Goal: Information Seeking & Learning: Learn about a topic

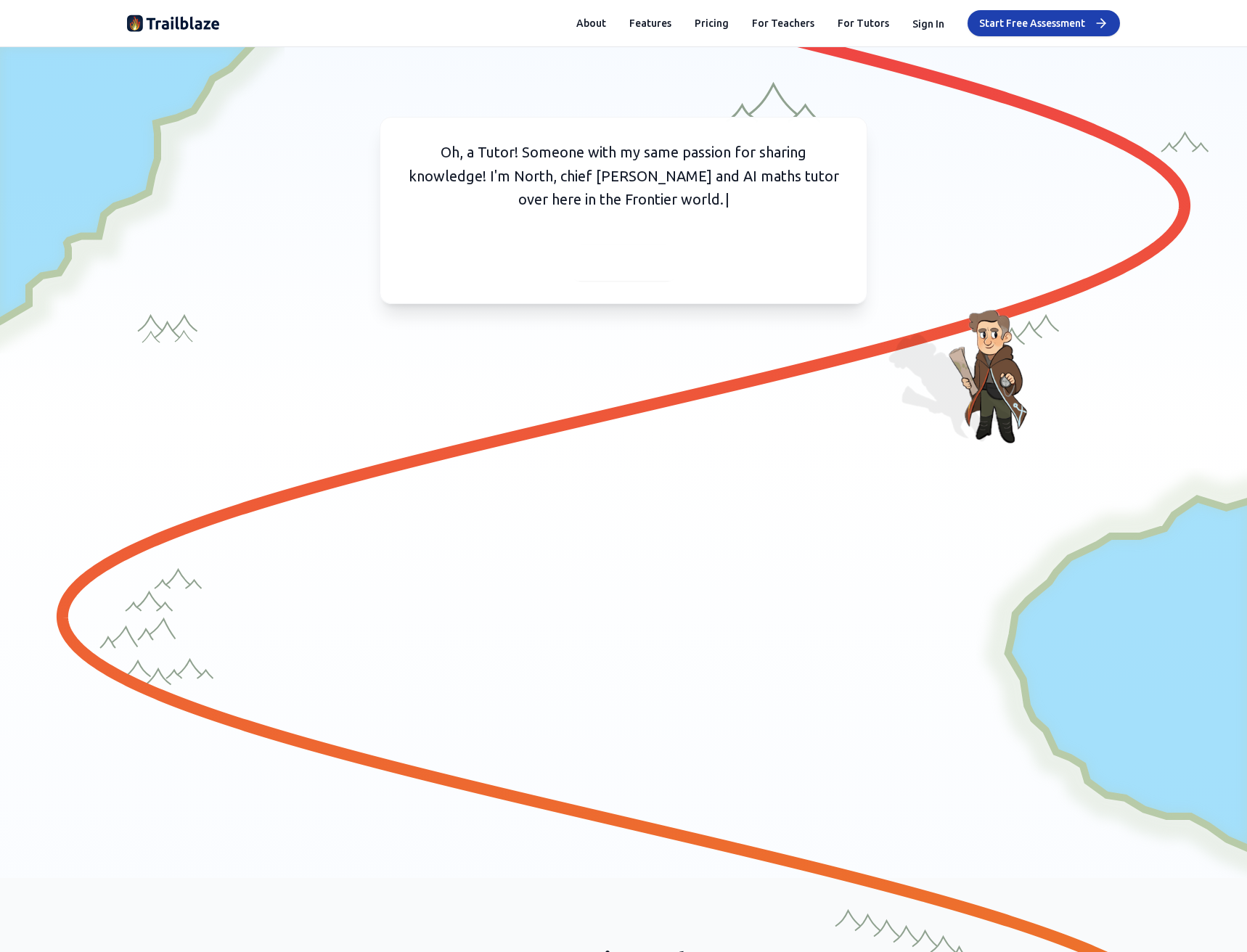
scroll to position [6023, 0]
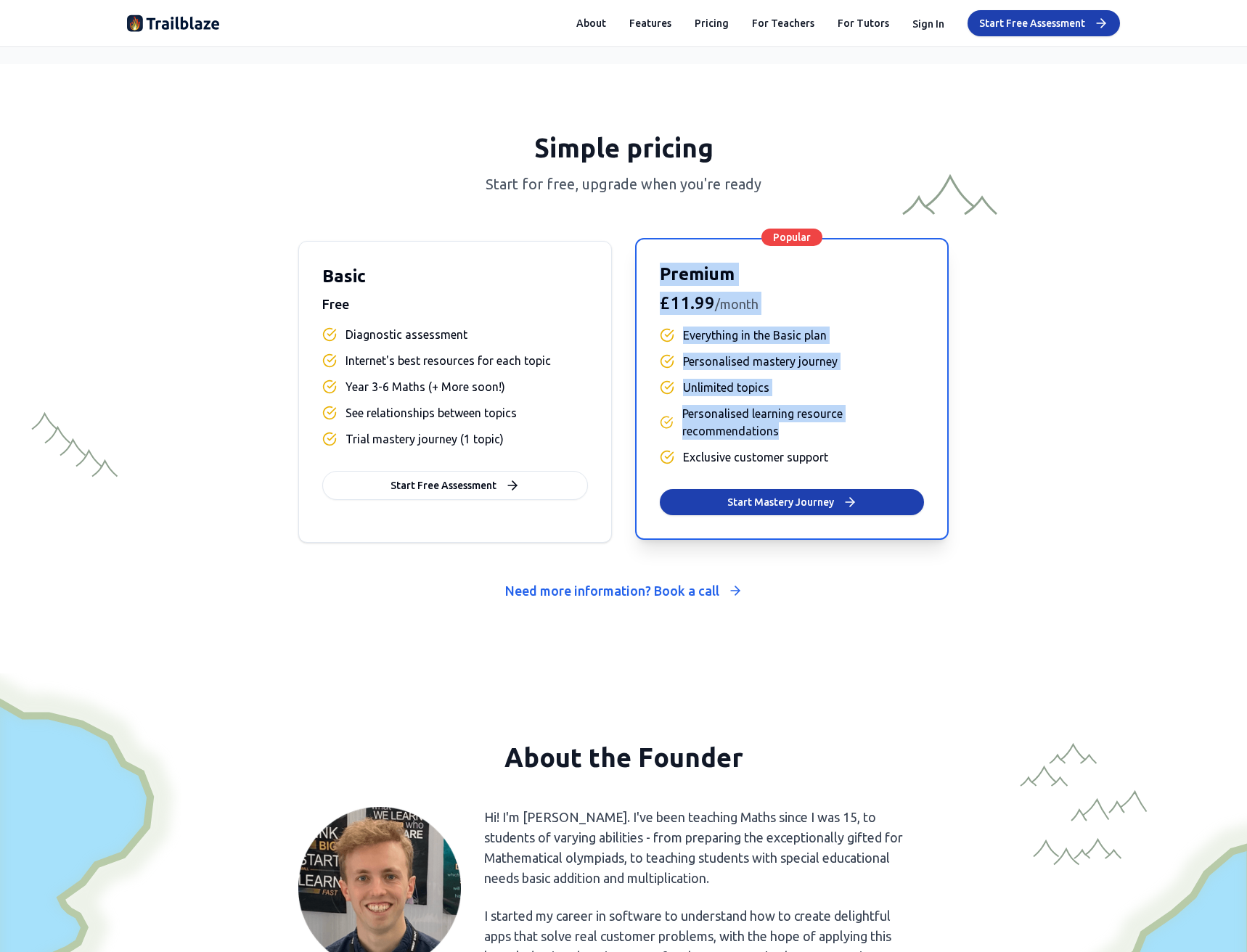
click at [837, 439] on div "Basic Free Diagnostic assessment Internet's best resources for each topic Year …" at bounding box center [623, 392] width 650 height 302
click at [837, 439] on span "Personalised learning resource recommendations" at bounding box center [803, 422] width 241 height 35
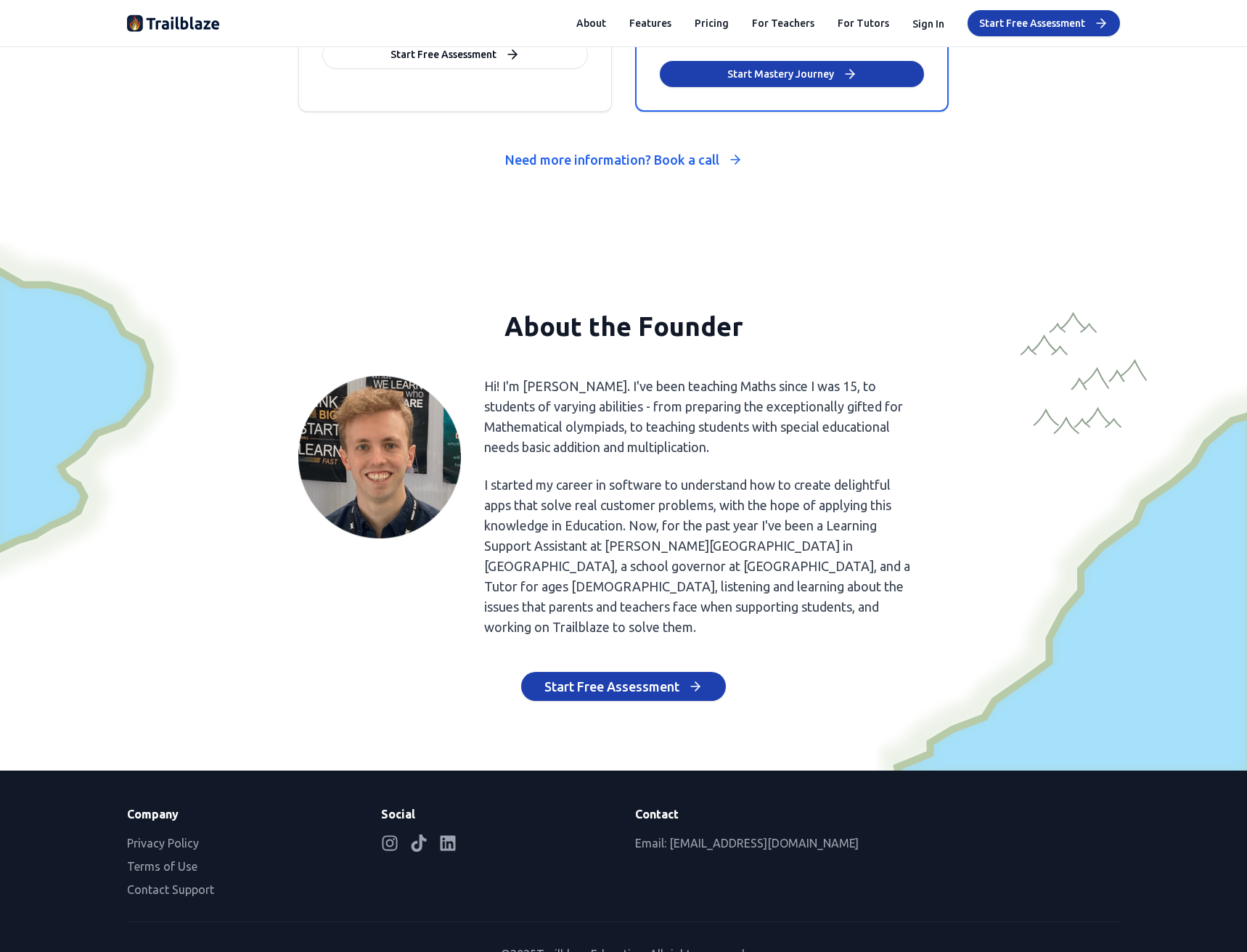
scroll to position [6478, 0]
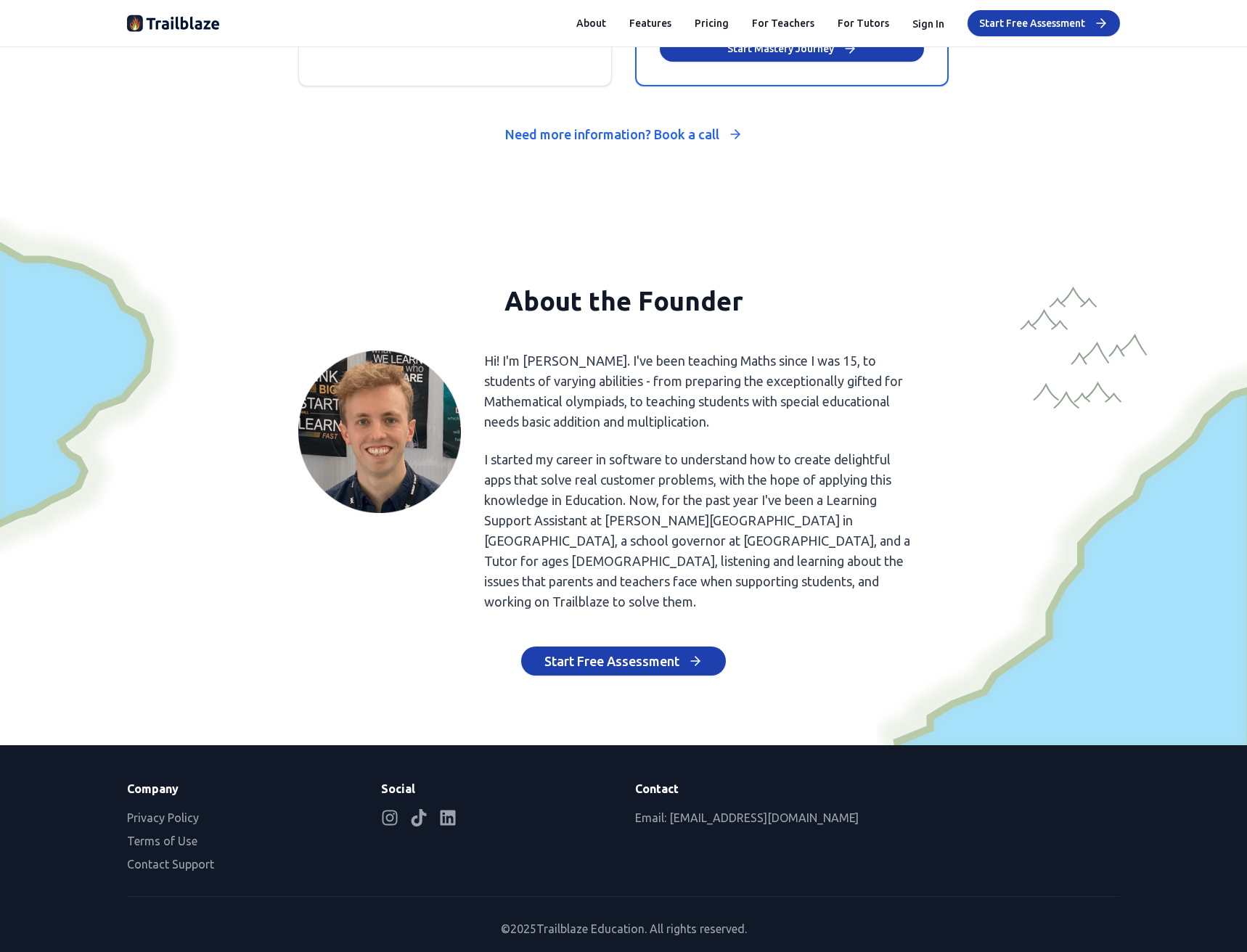
drag, startPoint x: 748, startPoint y: 489, endPoint x: 721, endPoint y: 569, distance: 84.4
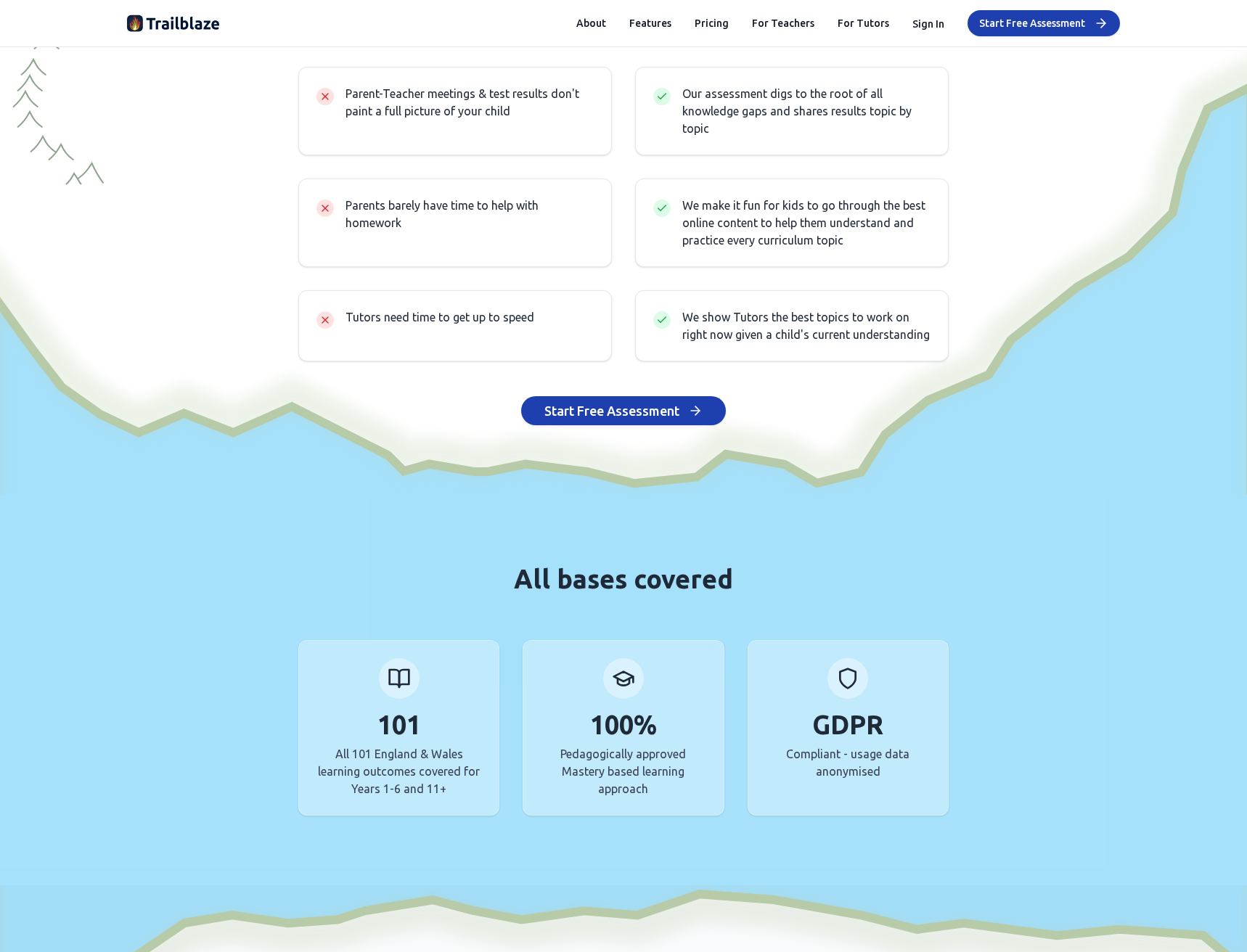
scroll to position [0, 0]
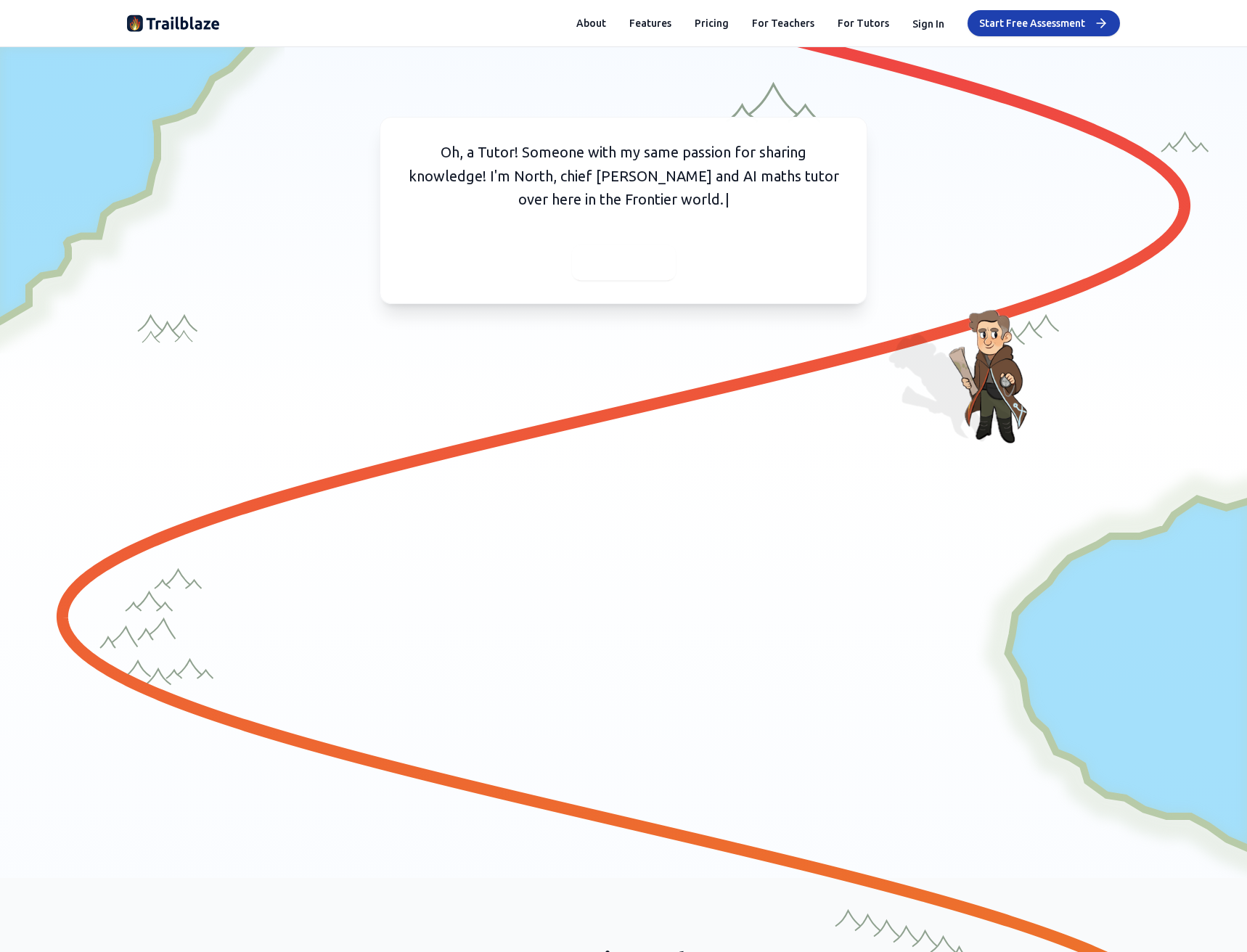
drag, startPoint x: 421, startPoint y: 895, endPoint x: 605, endPoint y: 272, distance: 649.6
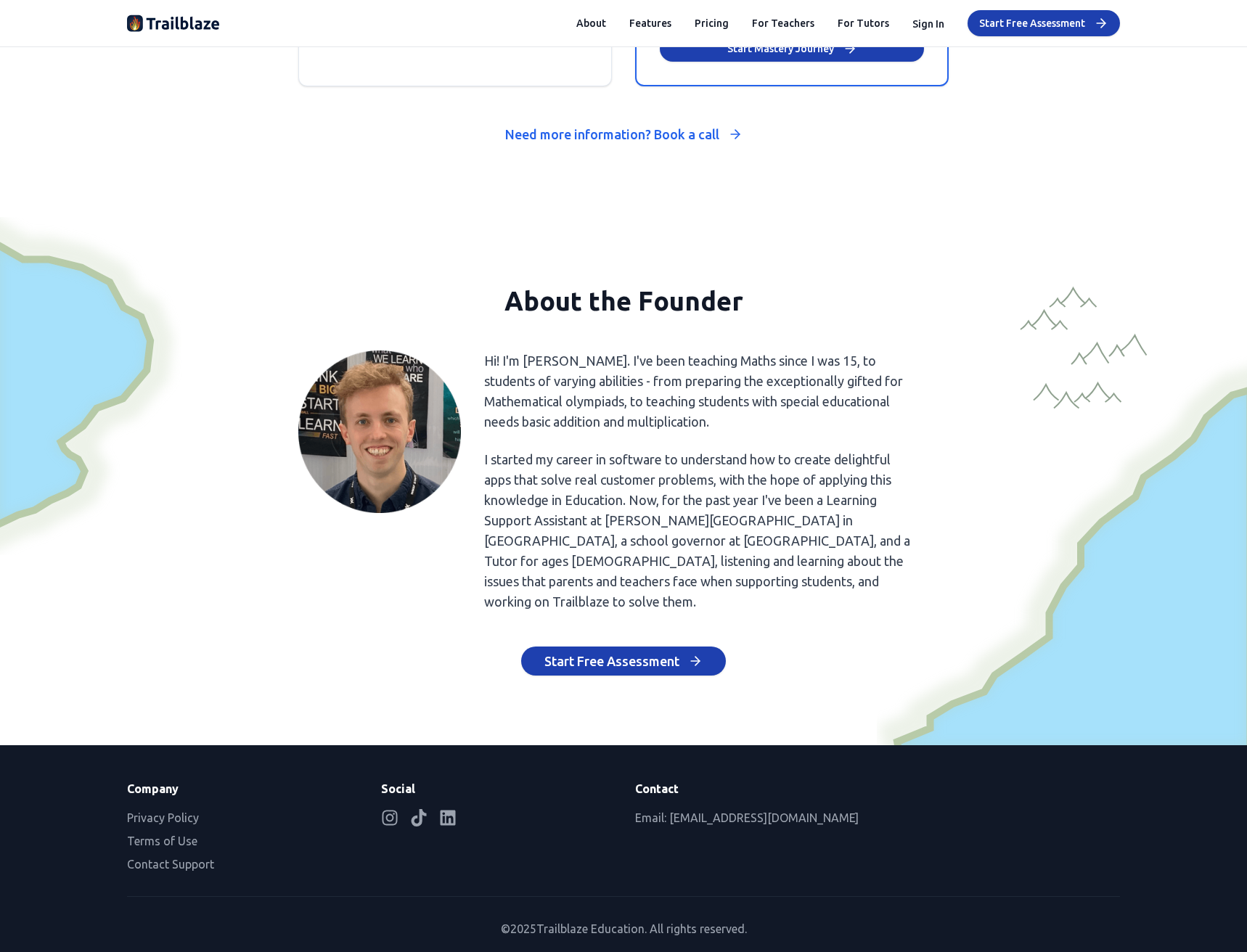
drag, startPoint x: 644, startPoint y: 201, endPoint x: 487, endPoint y: 907, distance: 723.2
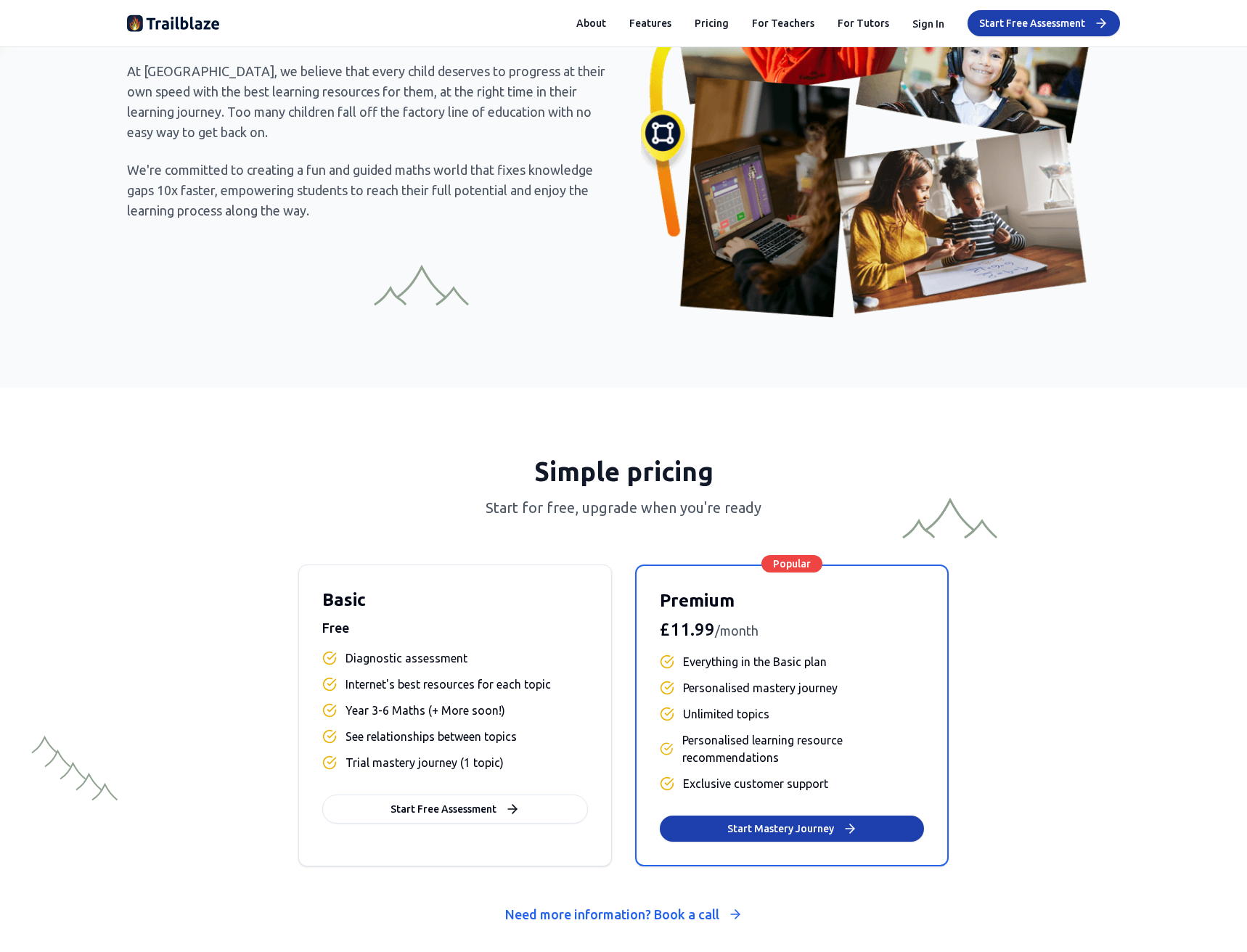
drag, startPoint x: 416, startPoint y: 642, endPoint x: 505, endPoint y: 124, distance: 525.6
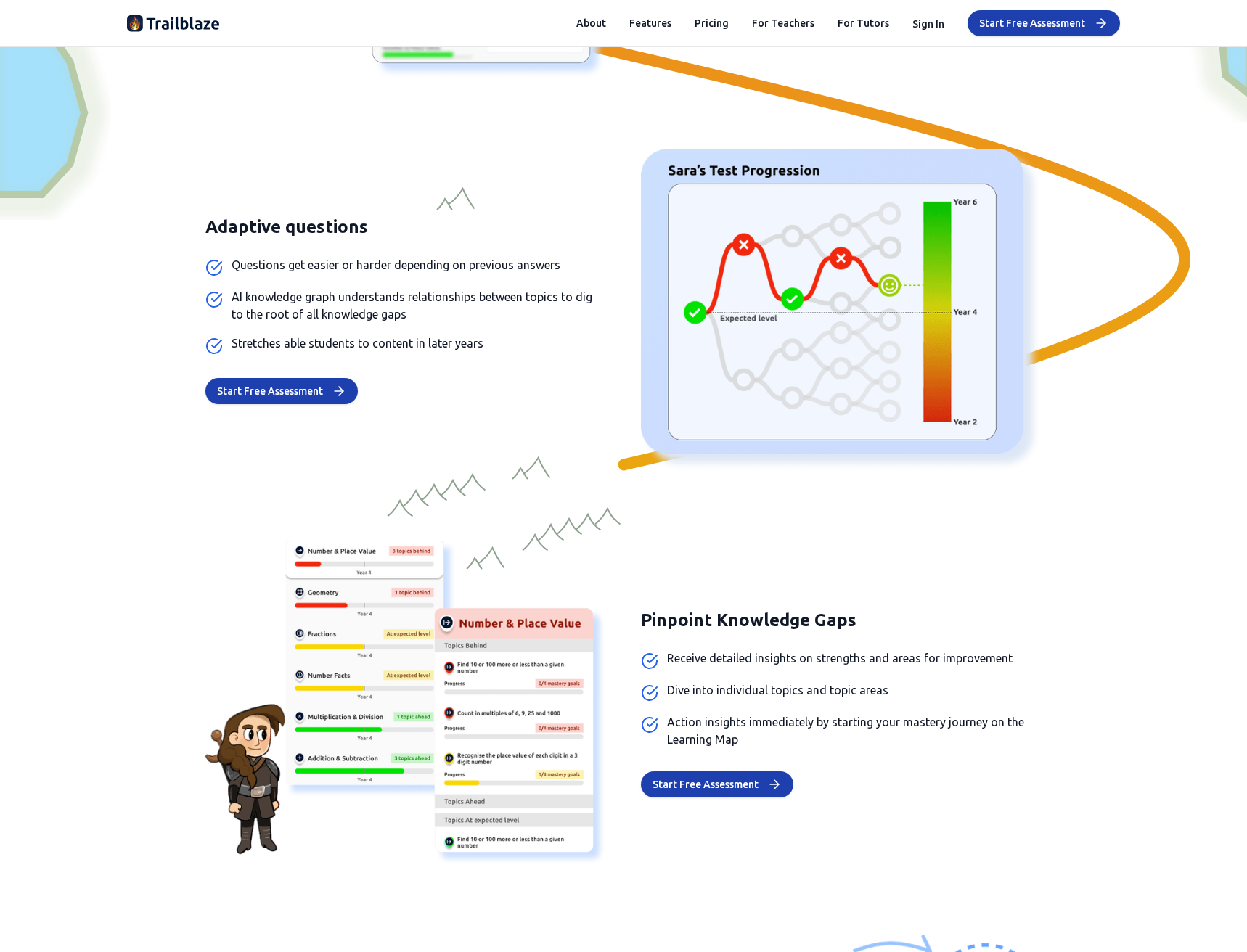
scroll to position [238, 0]
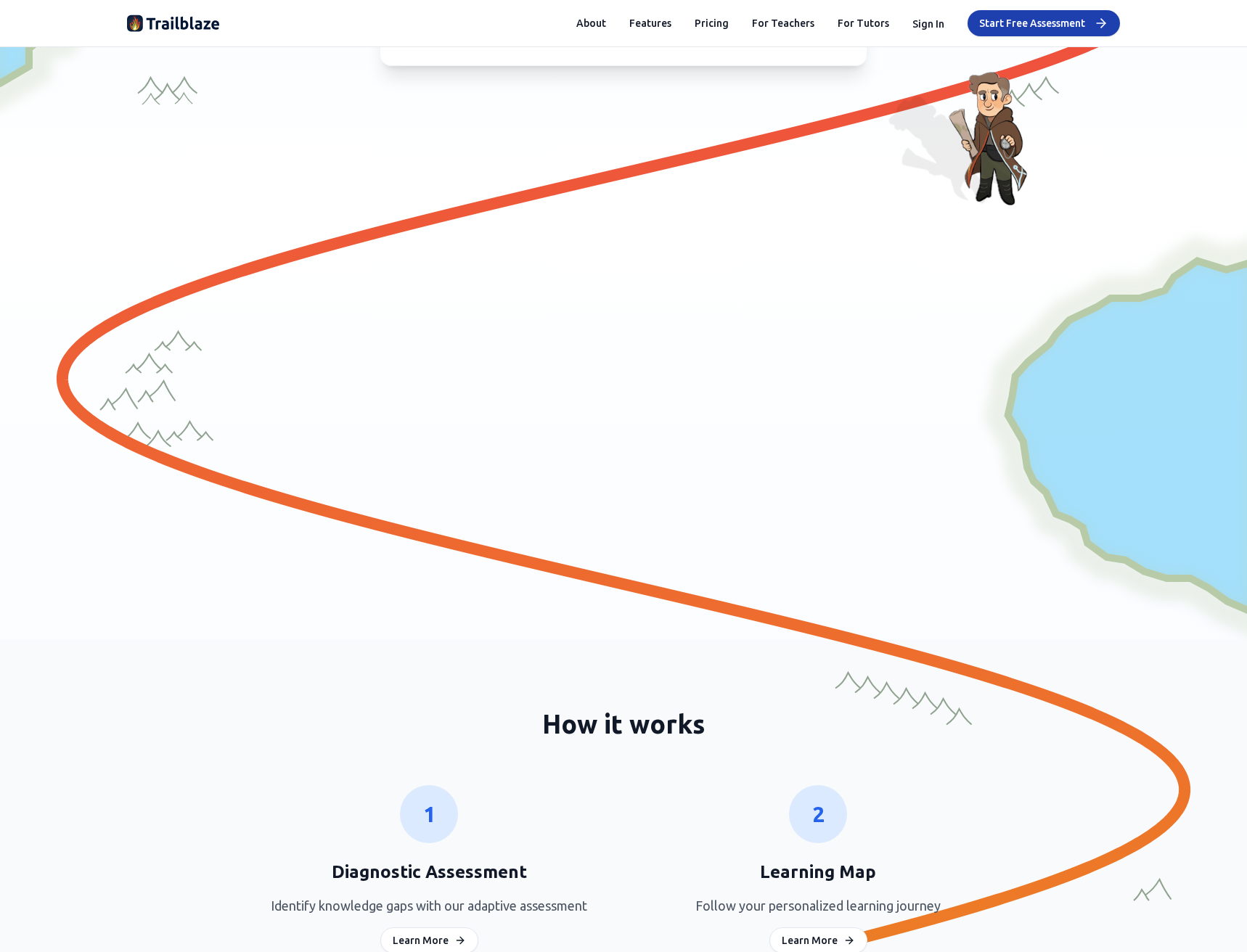
drag, startPoint x: 577, startPoint y: 257, endPoint x: 577, endPoint y: 158, distance: 99.0
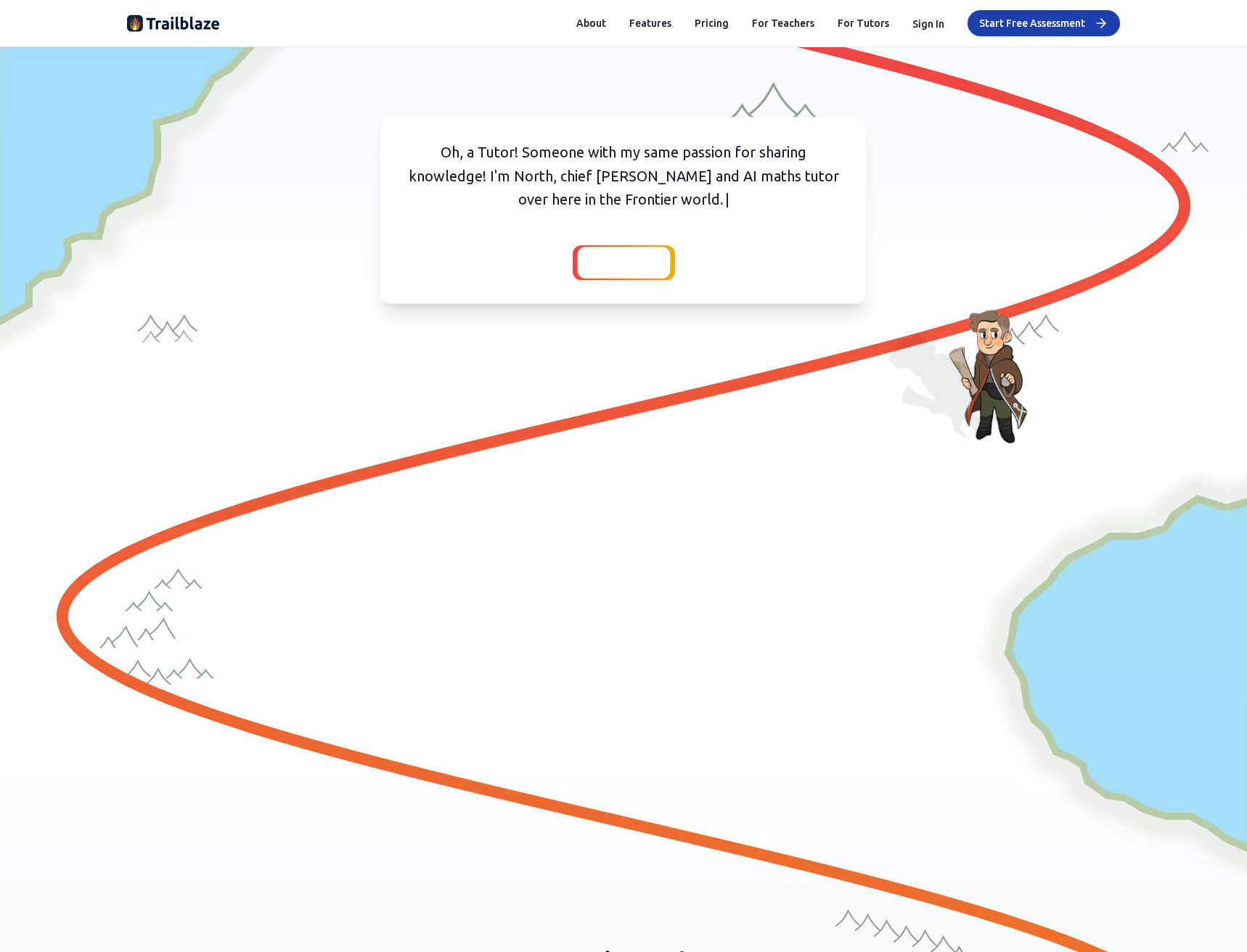
scroll to position [290, 0]
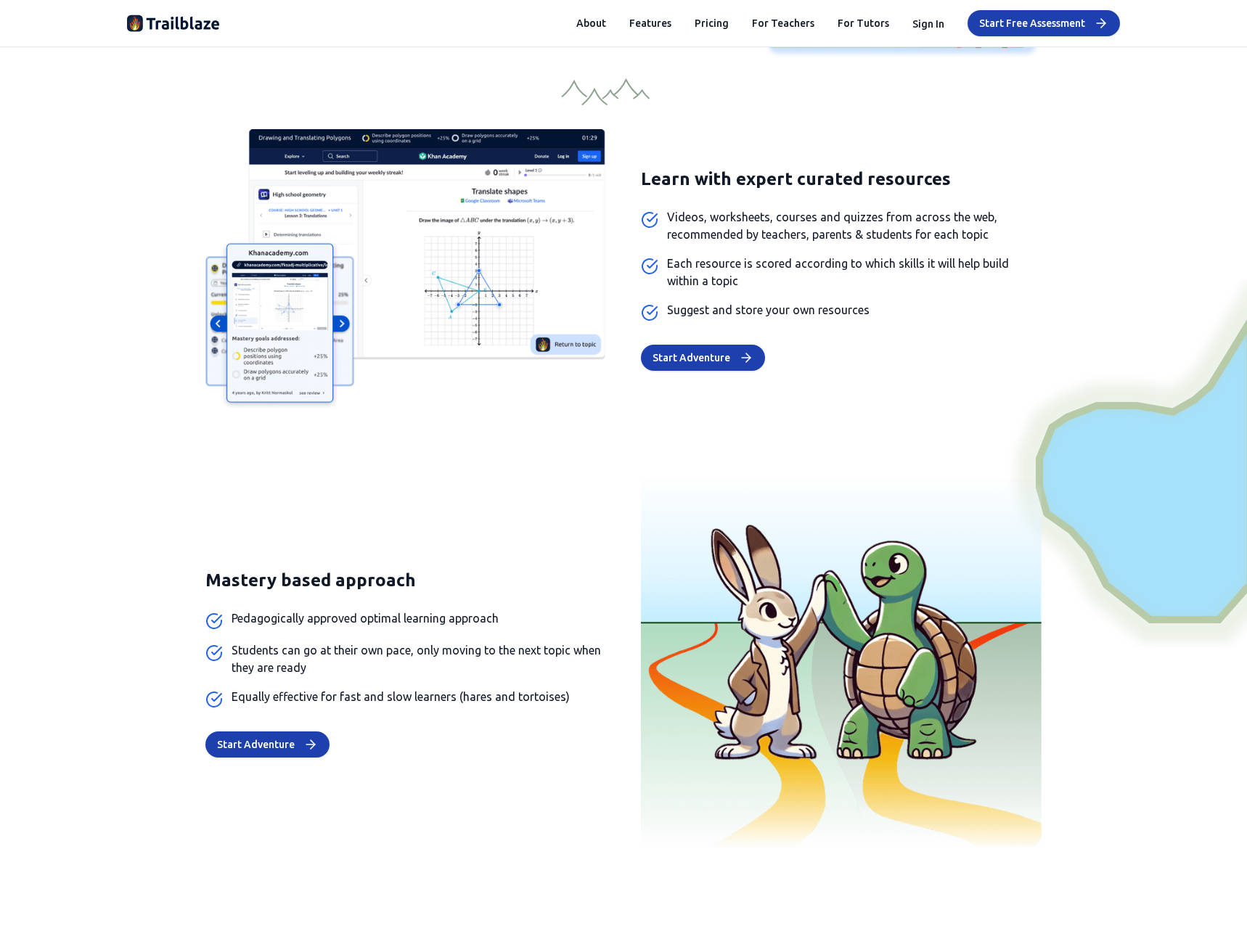
drag, startPoint x: 472, startPoint y: 261, endPoint x: 420, endPoint y: 548, distance: 291.7
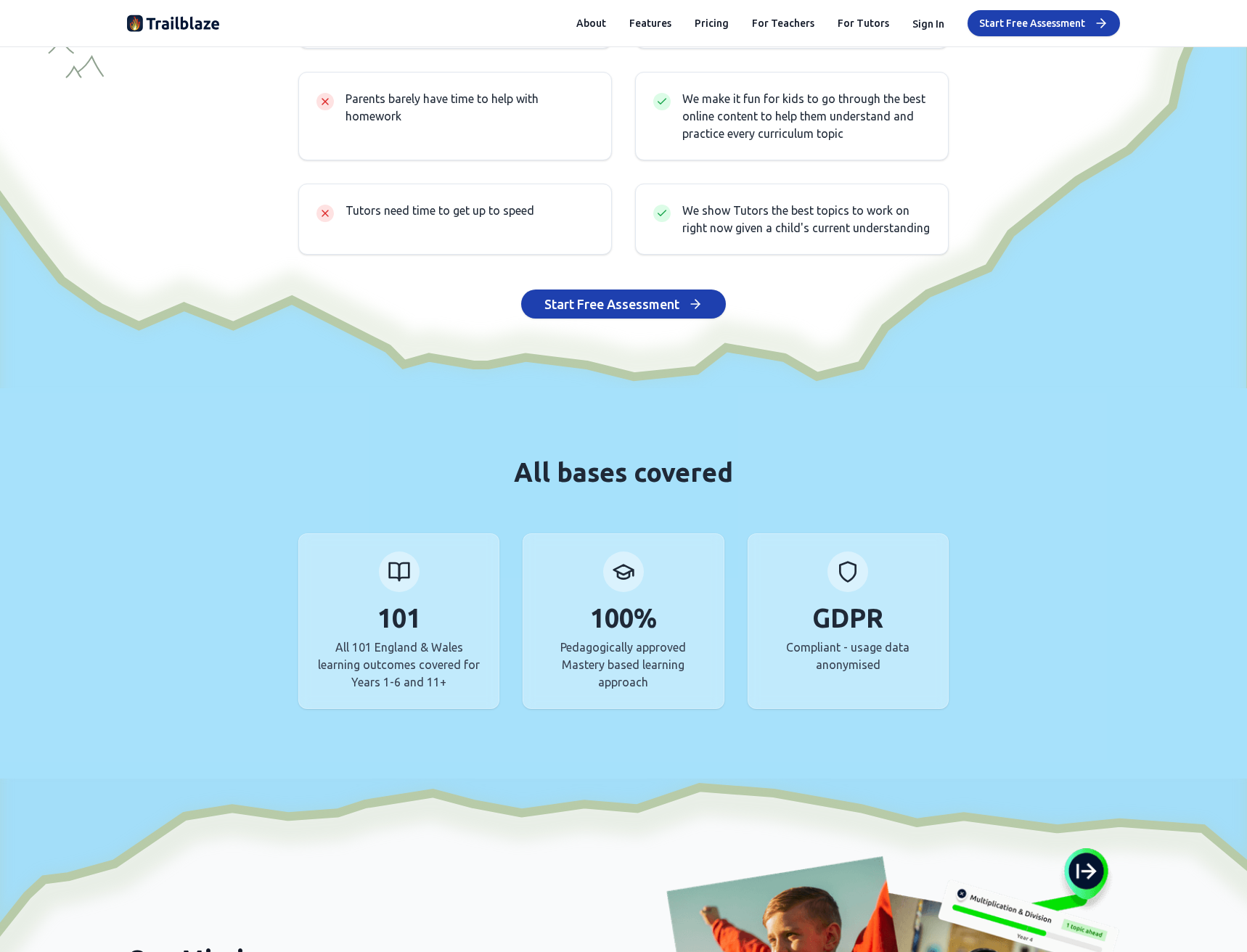
scroll to position [6478, 0]
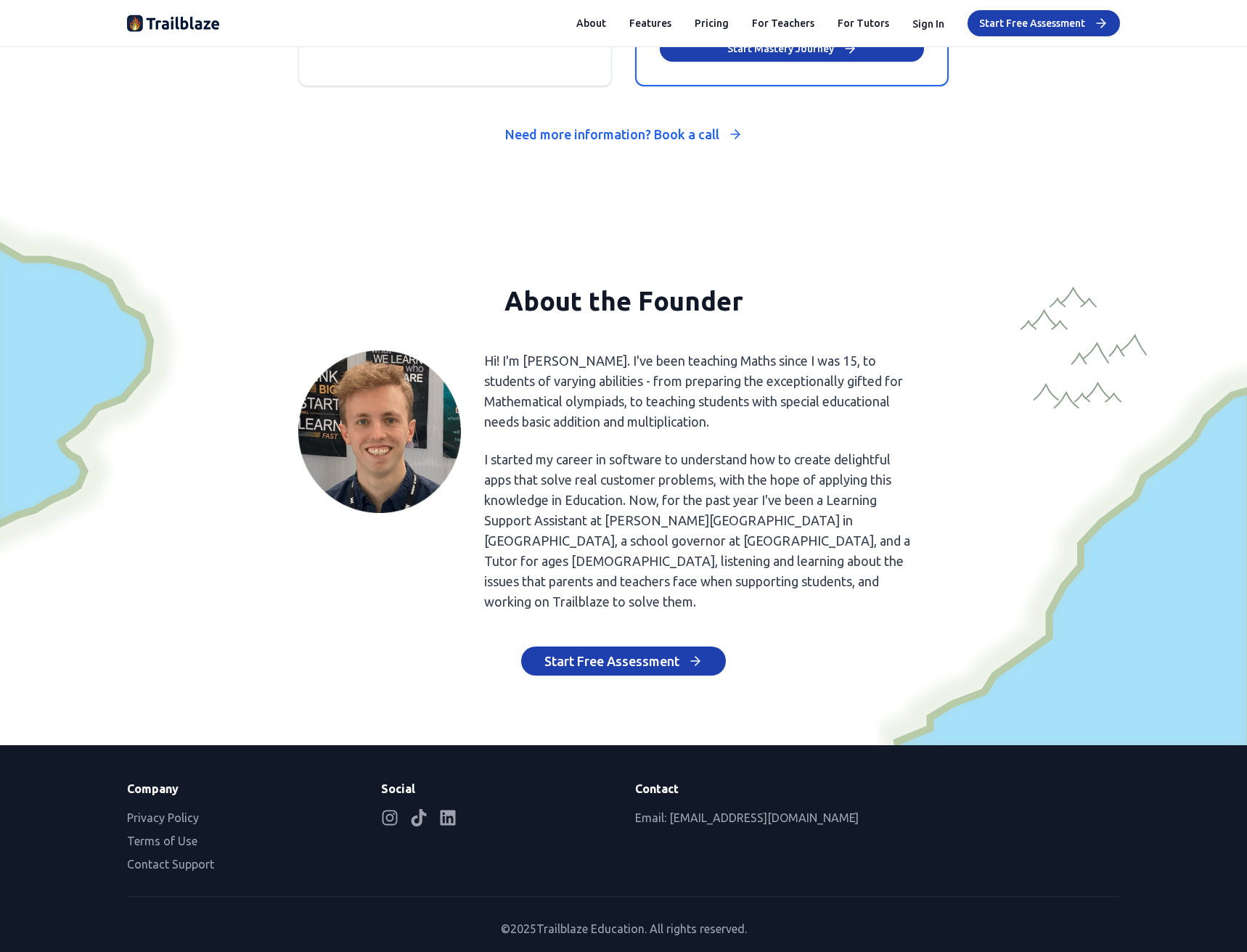
drag, startPoint x: 475, startPoint y: 509, endPoint x: 365, endPoint y: 981, distance: 484.6
click at [693, 32] on div "About Features Pricing For Teachers For Tutors Sign In Start Free Assessment" at bounding box center [849, 23] width 544 height 26
click at [719, 23] on button "Pricing" at bounding box center [712, 23] width 34 height 14
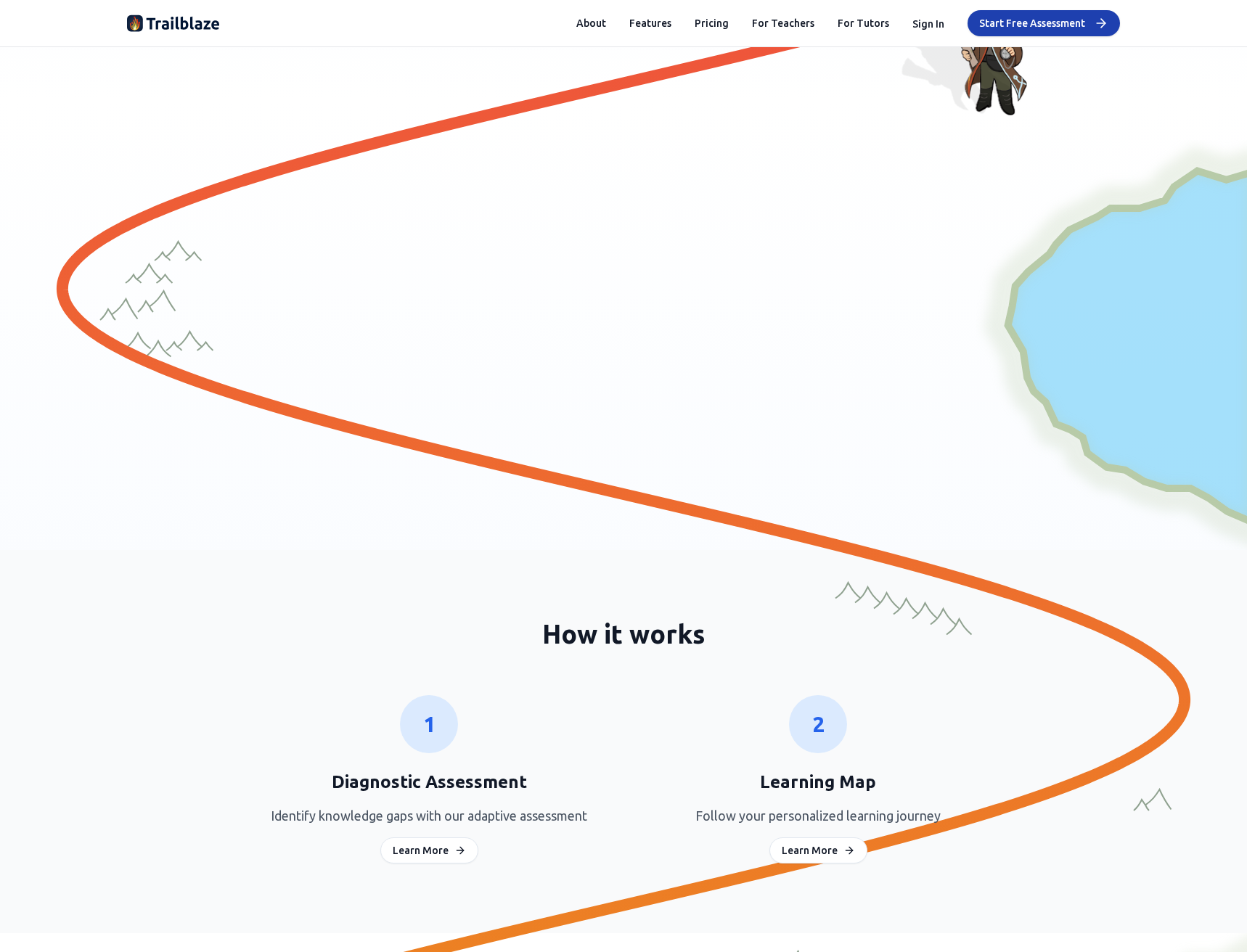
scroll to position [0, 0]
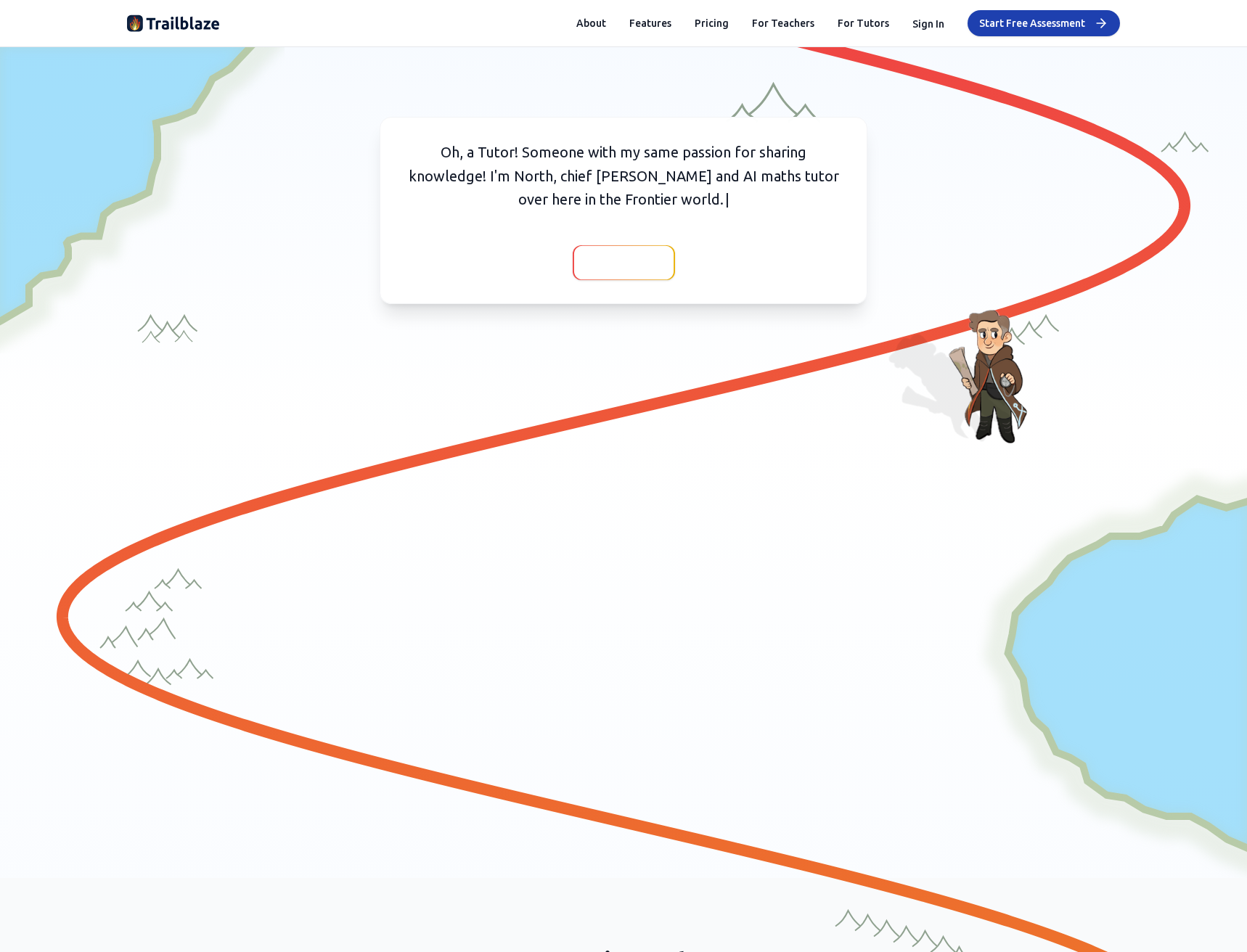
drag, startPoint x: 596, startPoint y: 646, endPoint x: 336, endPoint y: 448, distance: 326.8
click at [656, 21] on button "Features" at bounding box center [650, 23] width 42 height 14
drag, startPoint x: 1003, startPoint y: 346, endPoint x: 1044, endPoint y: 324, distance: 46.5
click at [1091, 283] on div "Oh, a Tutor! Someone with my same passion for sharing knowledge! I'm North, chi…" at bounding box center [623, 237] width 993 height 242
drag, startPoint x: 996, startPoint y: 347, endPoint x: 800, endPoint y: 387, distance: 200.0
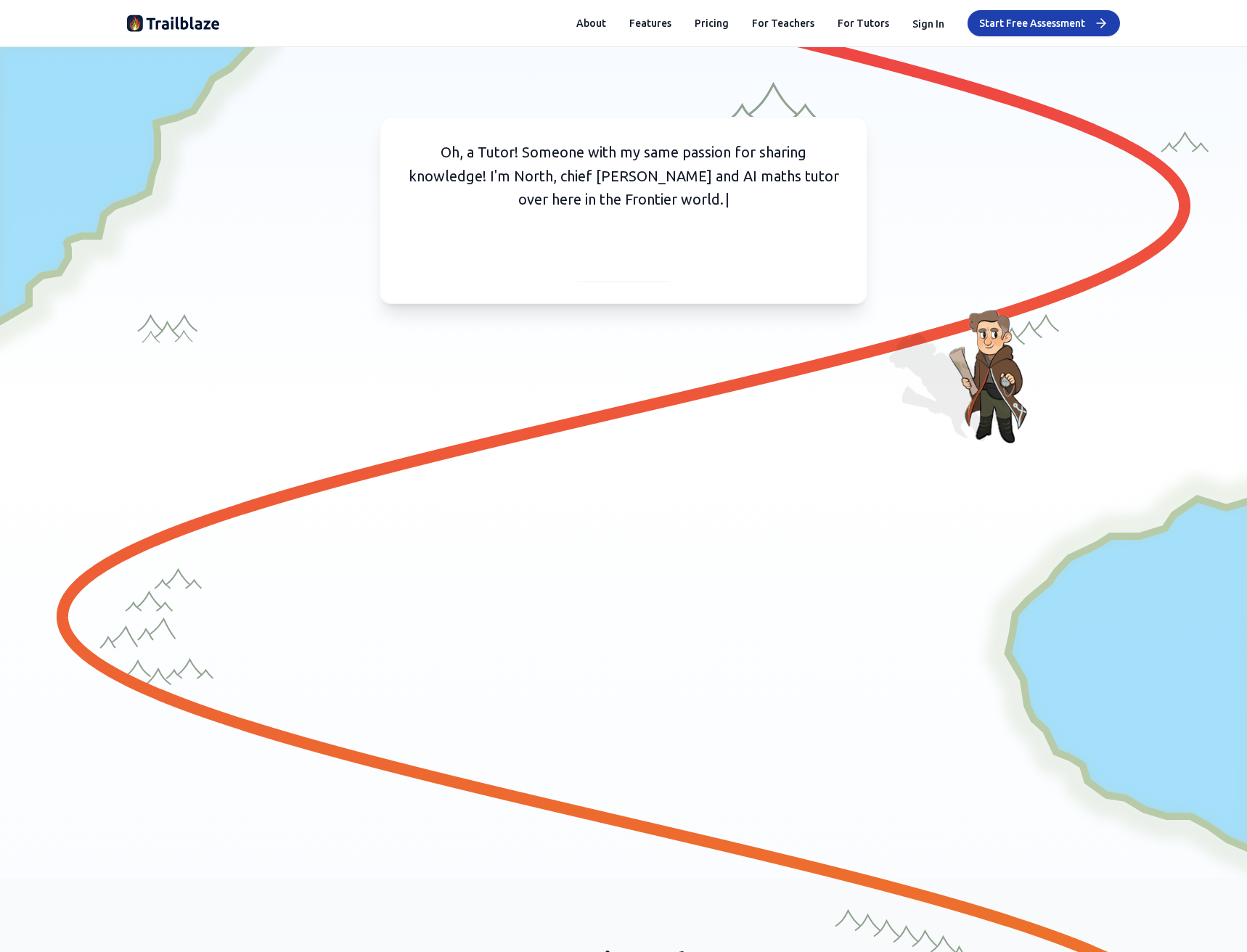
click at [840, 377] on div "Oh, a Tutor! Someone with my same passion for sharing knowledge! I'm North, chi…" at bounding box center [623, 237] width 1247 height 381
click at [574, 257] on div at bounding box center [623, 263] width 104 height 35
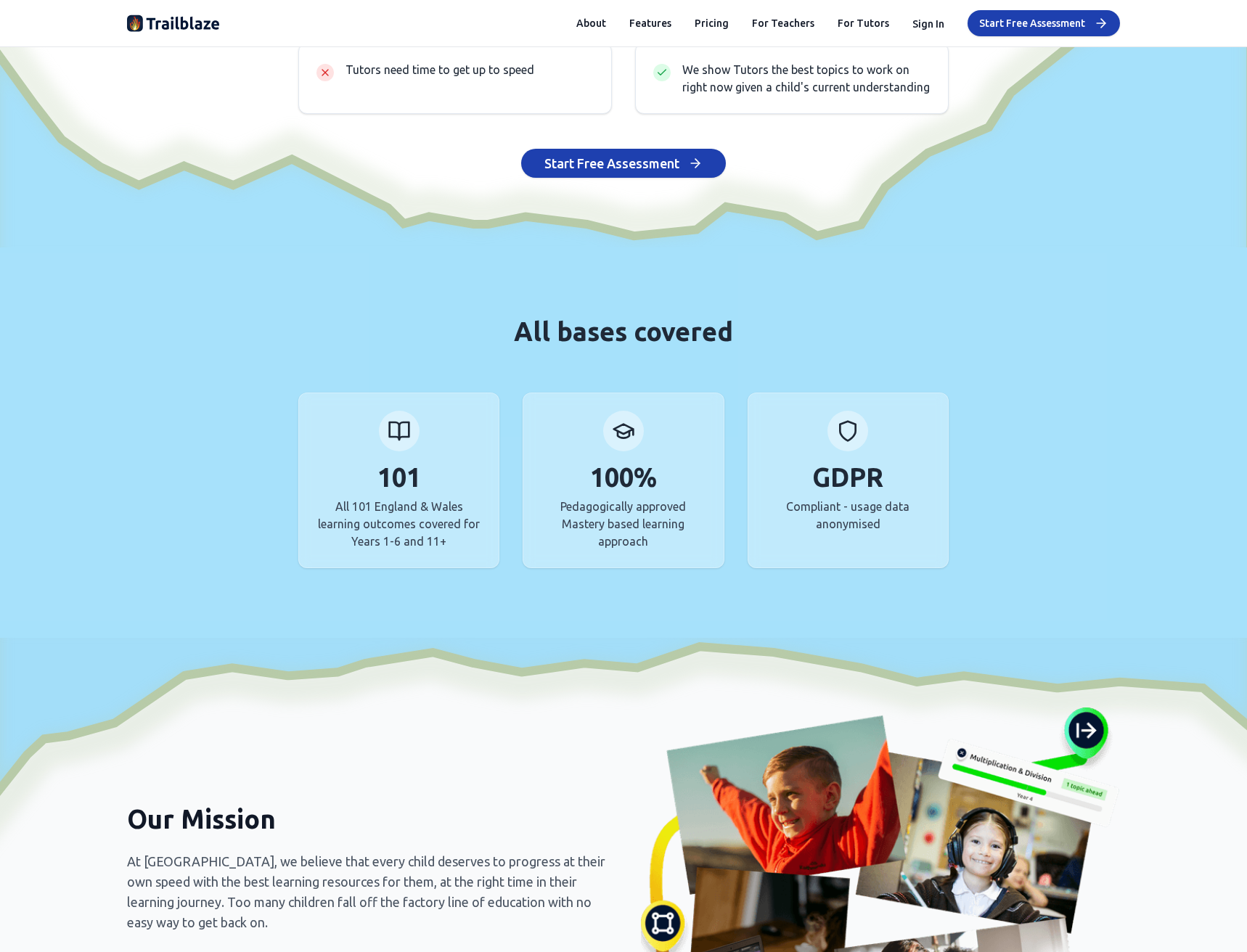
scroll to position [5006, 0]
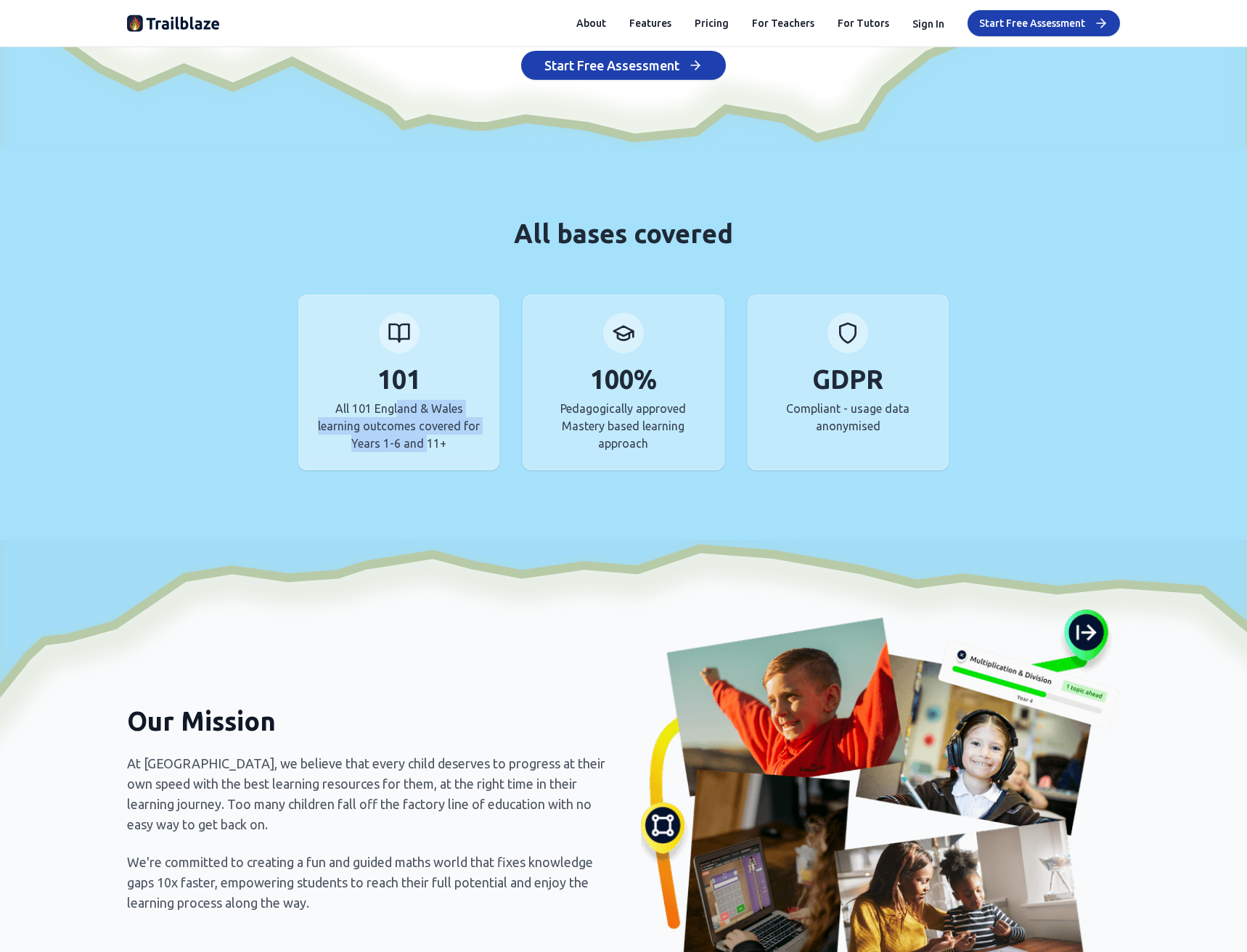
drag, startPoint x: 394, startPoint y: 404, endPoint x: 423, endPoint y: 468, distance: 70.3
click at [423, 468] on div "101 All 101 England & Wales learning outcomes covered for Years 1-6 and 11+" at bounding box center [398, 382] width 201 height 176
click at [382, 516] on div at bounding box center [623, 344] width 1247 height 391
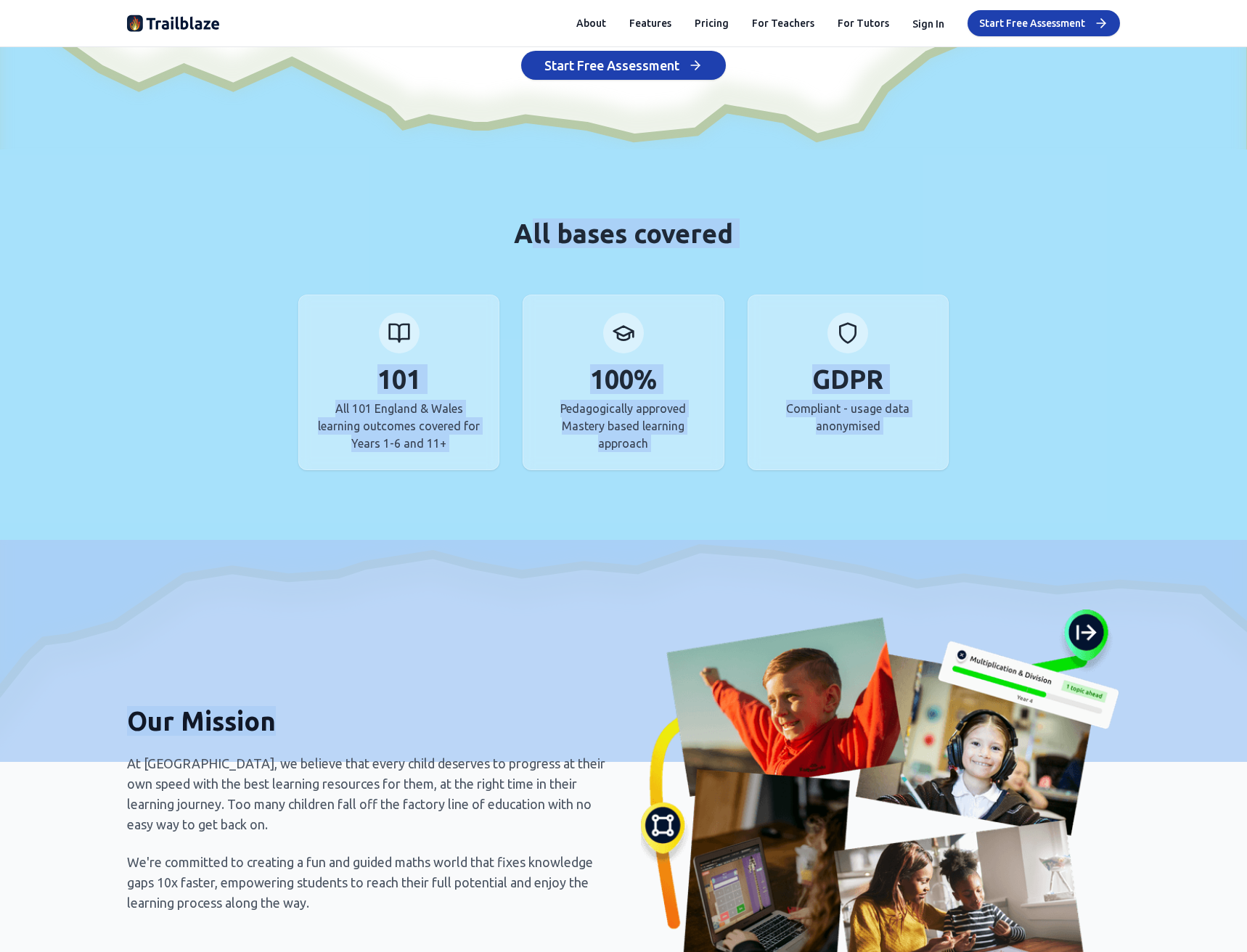
drag, startPoint x: 411, startPoint y: 680, endPoint x: 520, endPoint y: 241, distance: 452.3
click at [521, 241] on span "All bases covered" at bounding box center [624, 233] width 220 height 30
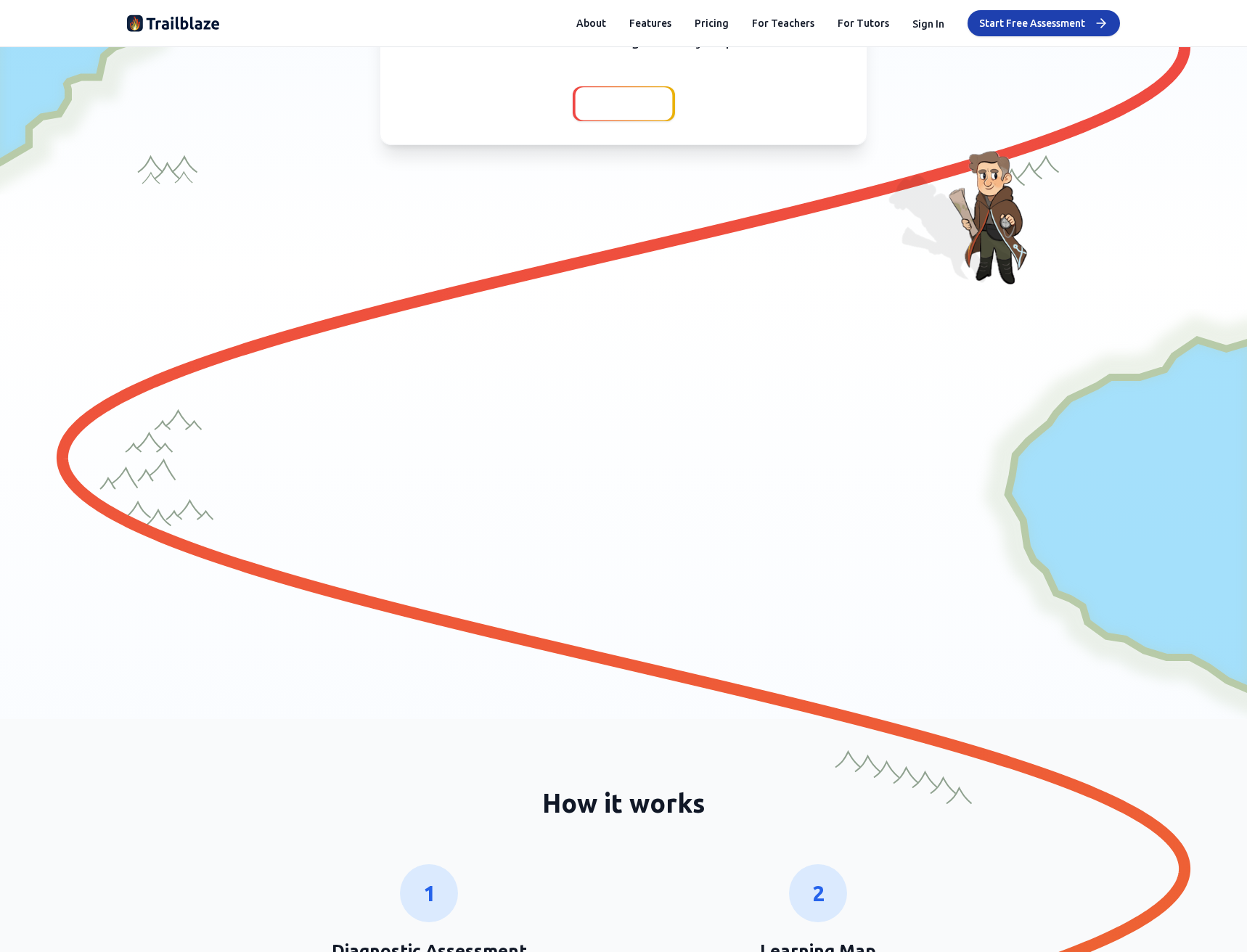
scroll to position [0, 0]
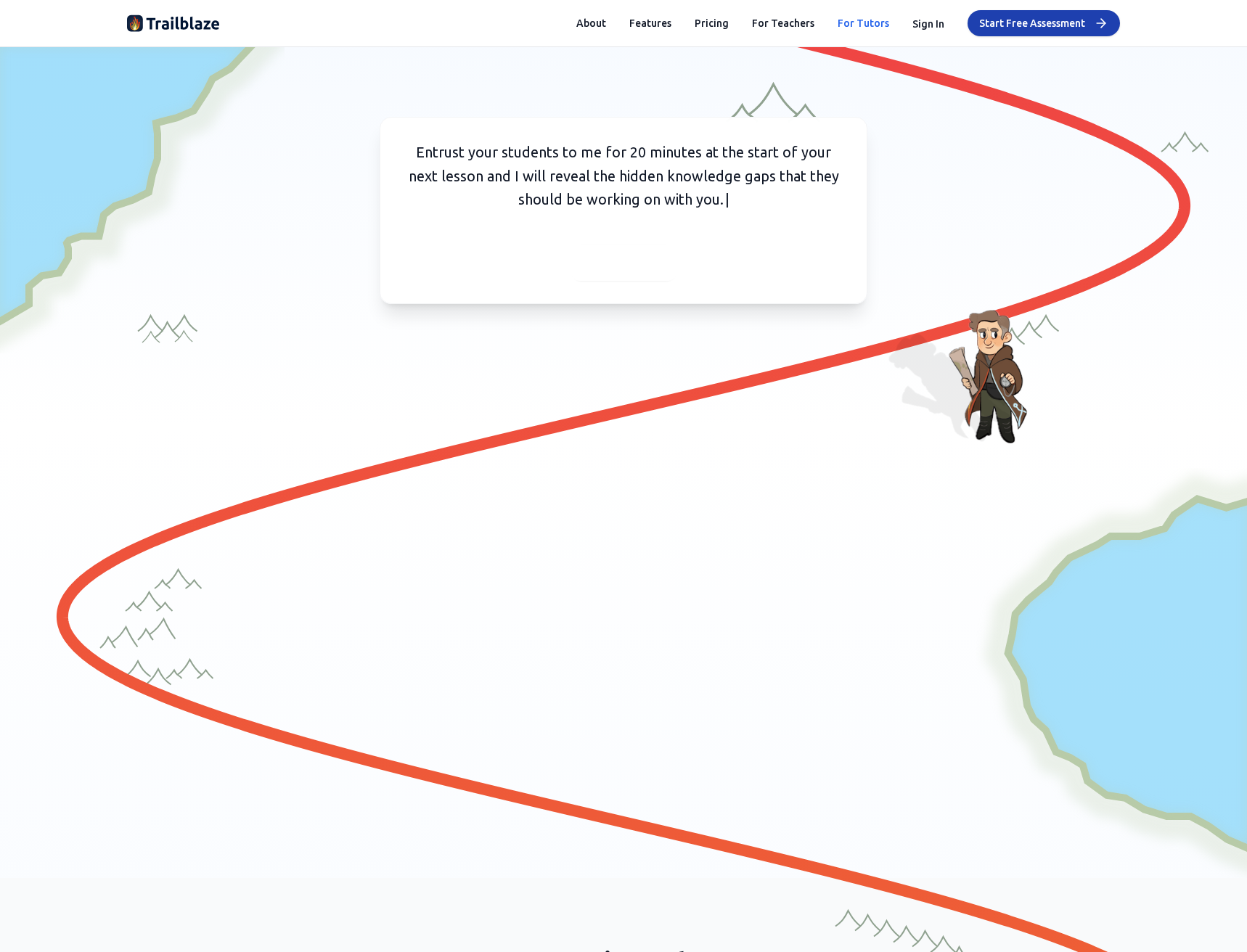
click at [882, 19] on link "For Tutors" at bounding box center [863, 23] width 52 height 14
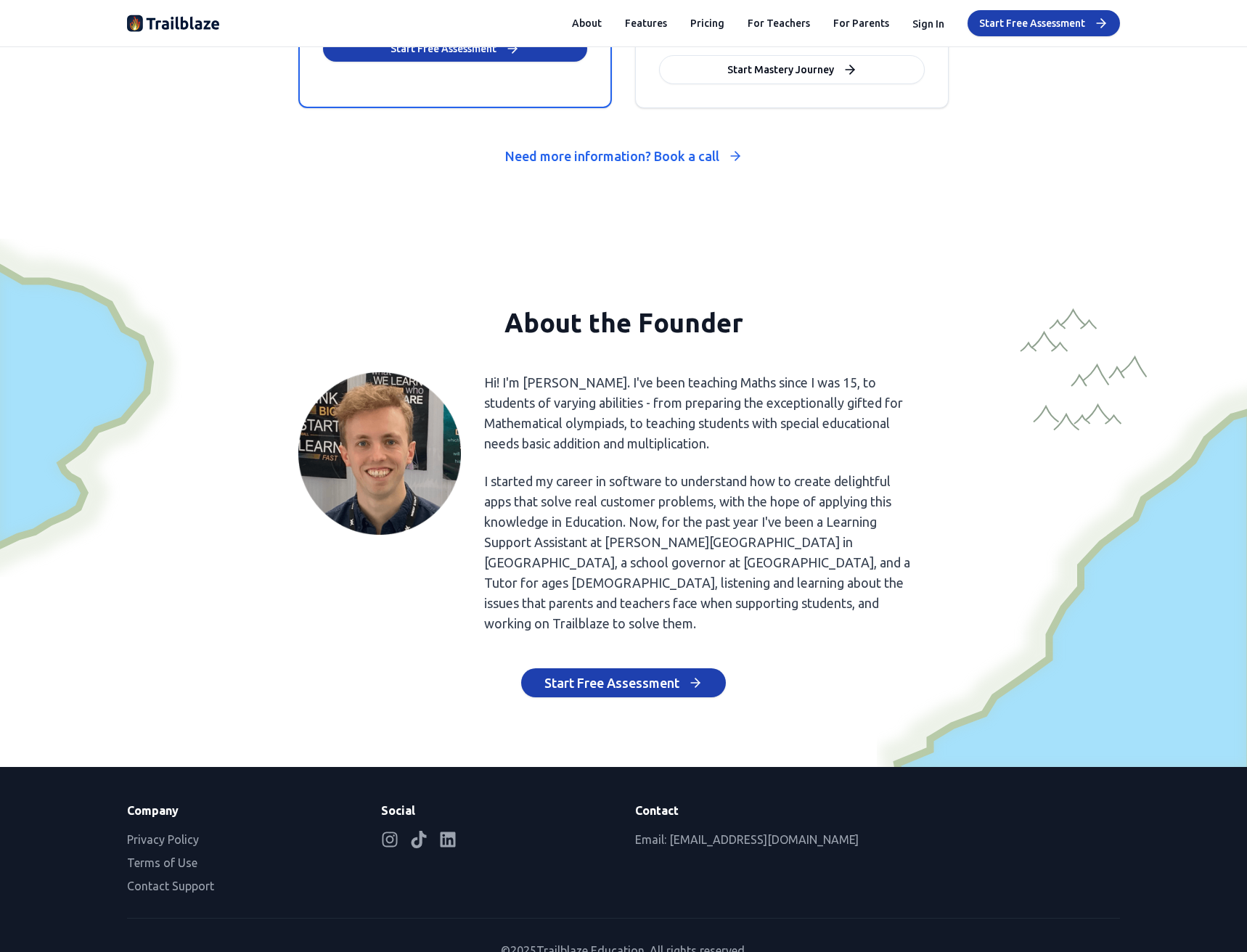
scroll to position [6445, 0]
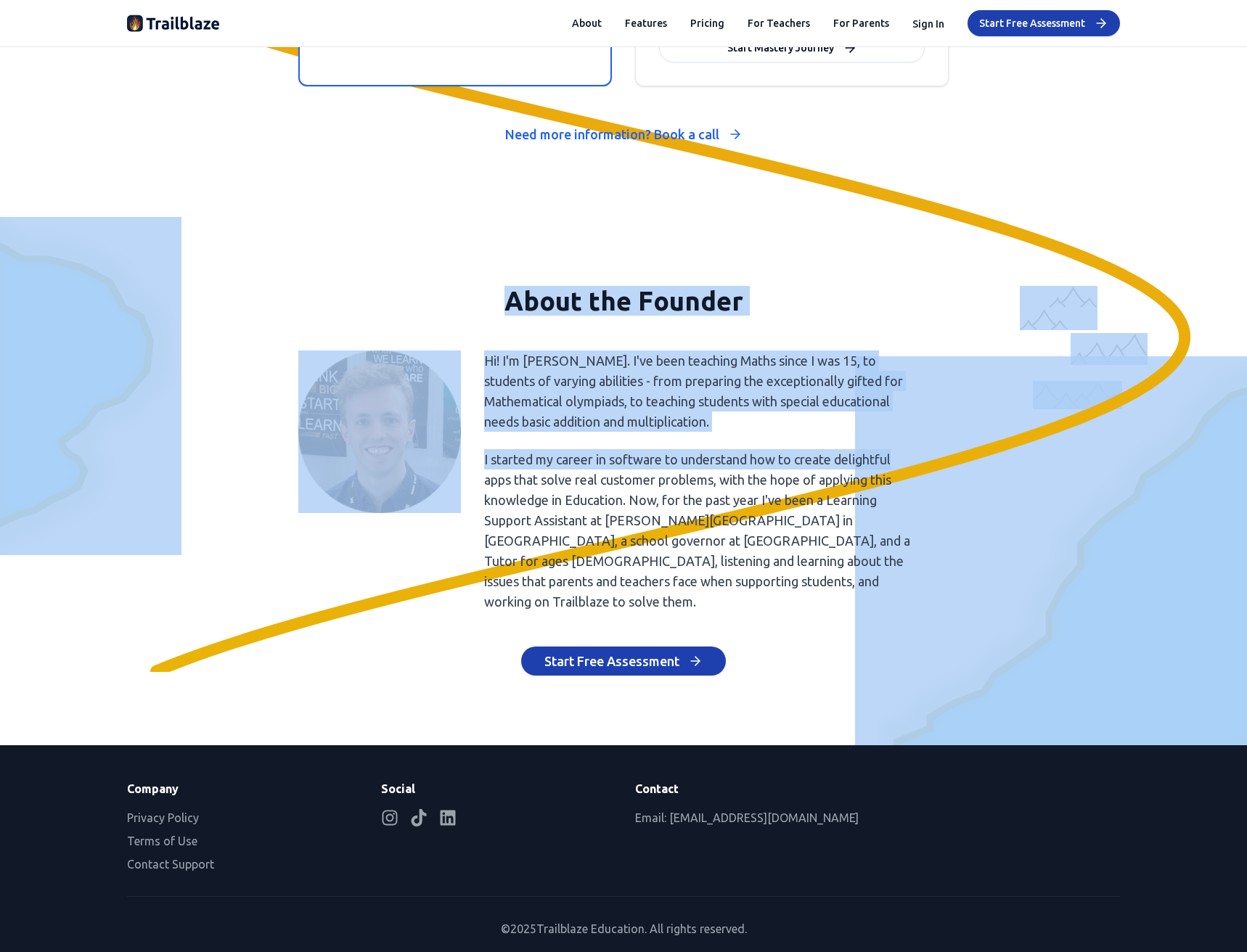
drag, startPoint x: 796, startPoint y: 267, endPoint x: 919, endPoint y: 434, distance: 207.4
click at [919, 434] on section "About the Founder Hi! I'm [PERSON_NAME]. I've been teaching Maths since I was 1…" at bounding box center [623, 481] width 1247 height 528
click at [920, 434] on div "Hi! I'm [PERSON_NAME]. I've been teaching Maths since I was 15, to students of …" at bounding box center [623, 481] width 650 height 262
click at [735, 463] on p "I started my career in software to understand how to create delightful apps tha…" at bounding box center [700, 530] width 433 height 163
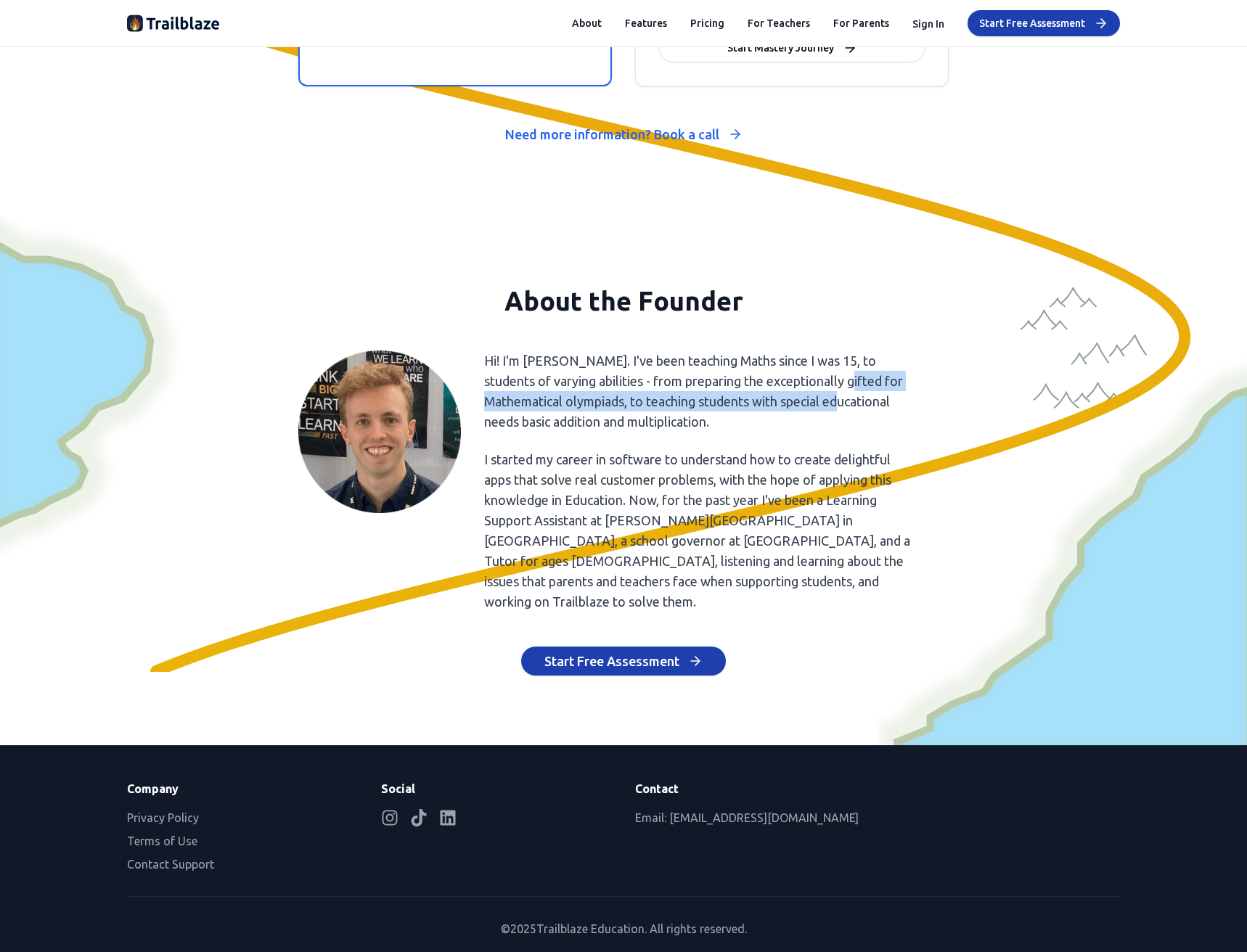
drag, startPoint x: 947, startPoint y: 391, endPoint x: 1100, endPoint y: 370, distance: 154.4
click at [1062, 379] on div "About the Founder Hi! I'm [PERSON_NAME]. I've been teaching Maths since I was 1…" at bounding box center [624, 481] width 1017 height 389
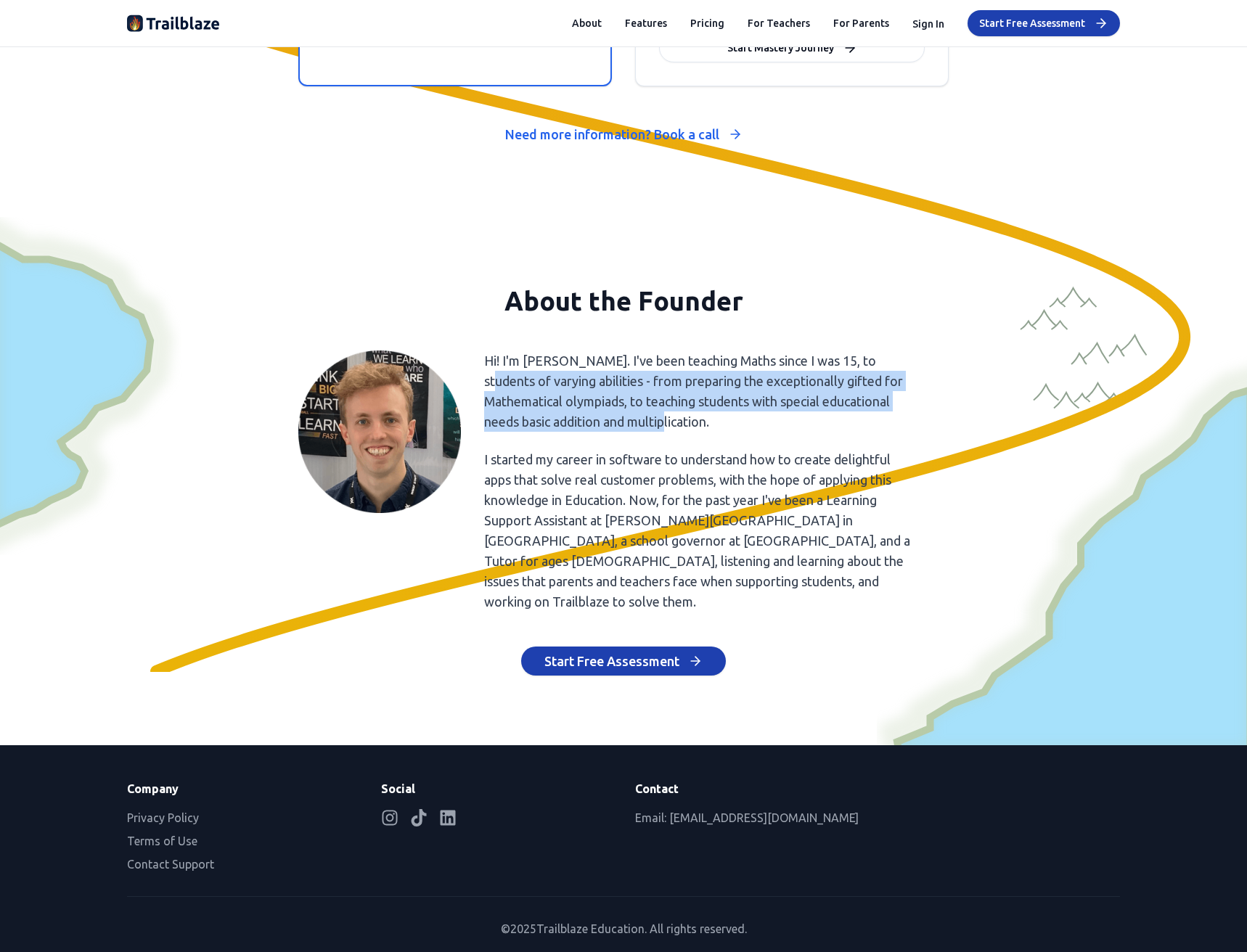
drag, startPoint x: 1100, startPoint y: 370, endPoint x: 1089, endPoint y: 407, distance: 38.6
click at [1090, 414] on div "About the Founder Hi! I'm [PERSON_NAME]. I've been teaching Maths since I was 1…" at bounding box center [624, 481] width 1017 height 389
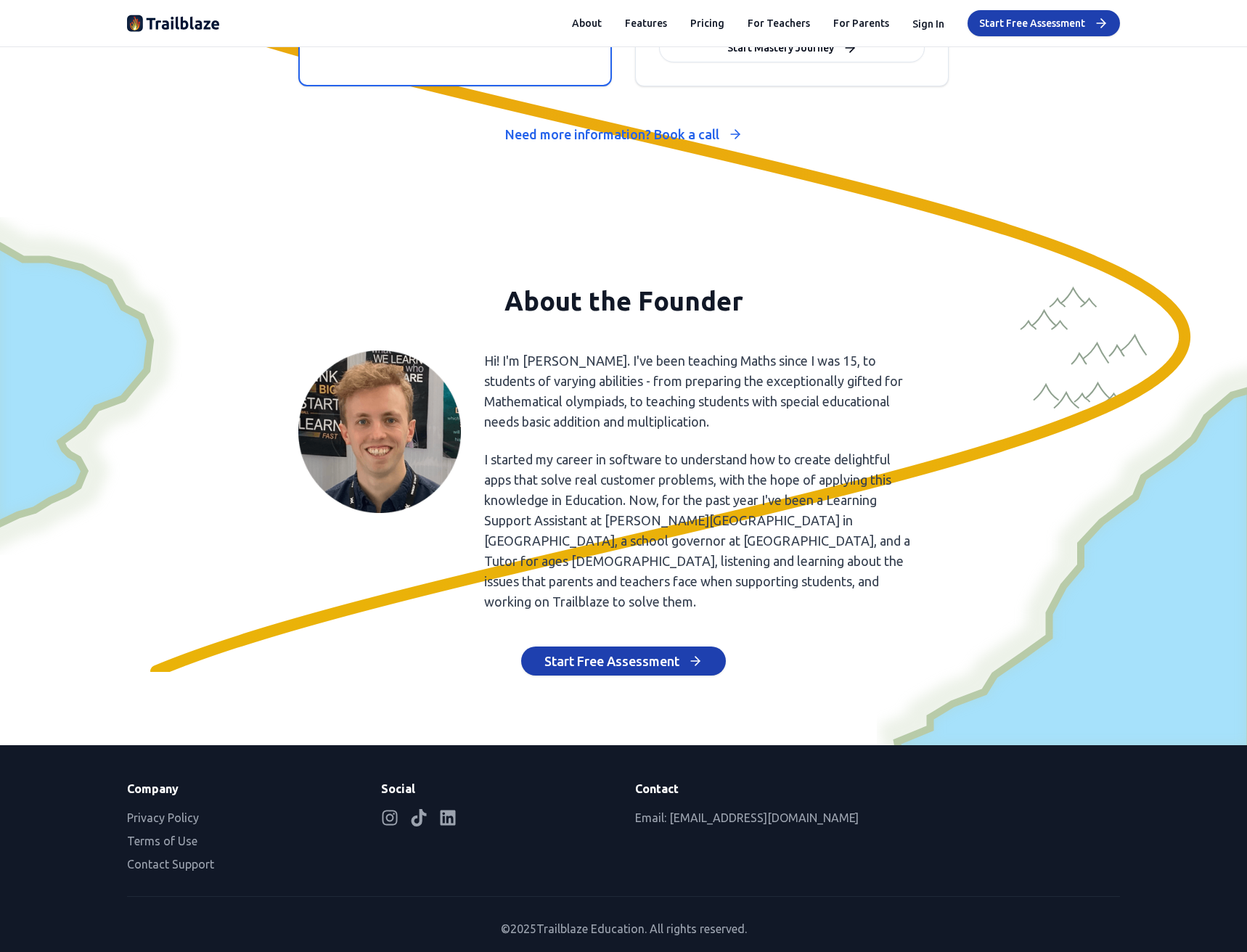
click at [1052, 281] on div at bounding box center [623, 481] width 1247 height 528
drag, startPoint x: 928, startPoint y: 279, endPoint x: 989, endPoint y: 244, distance: 70.3
click at [989, 244] on div at bounding box center [623, 481] width 1247 height 528
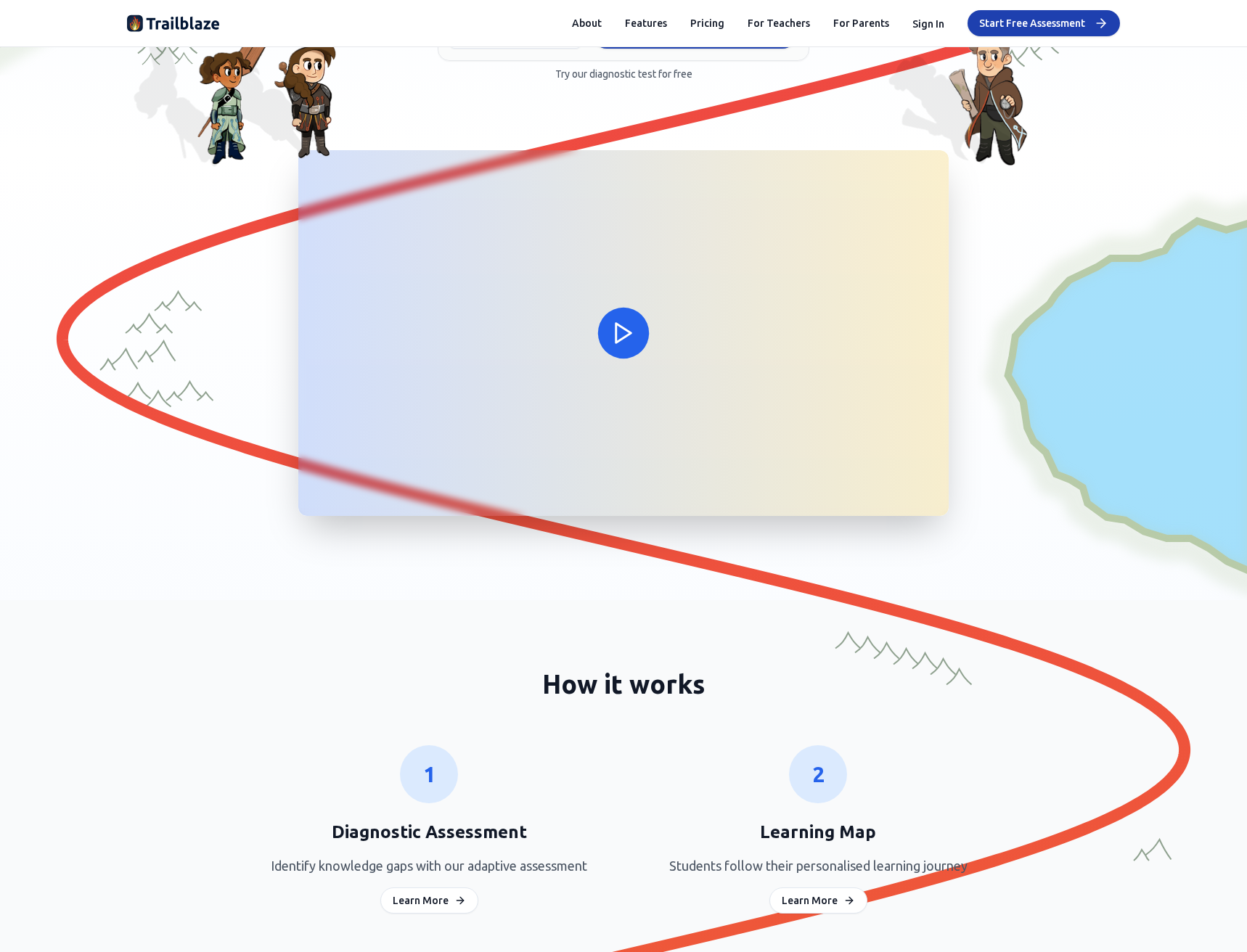
scroll to position [0, 0]
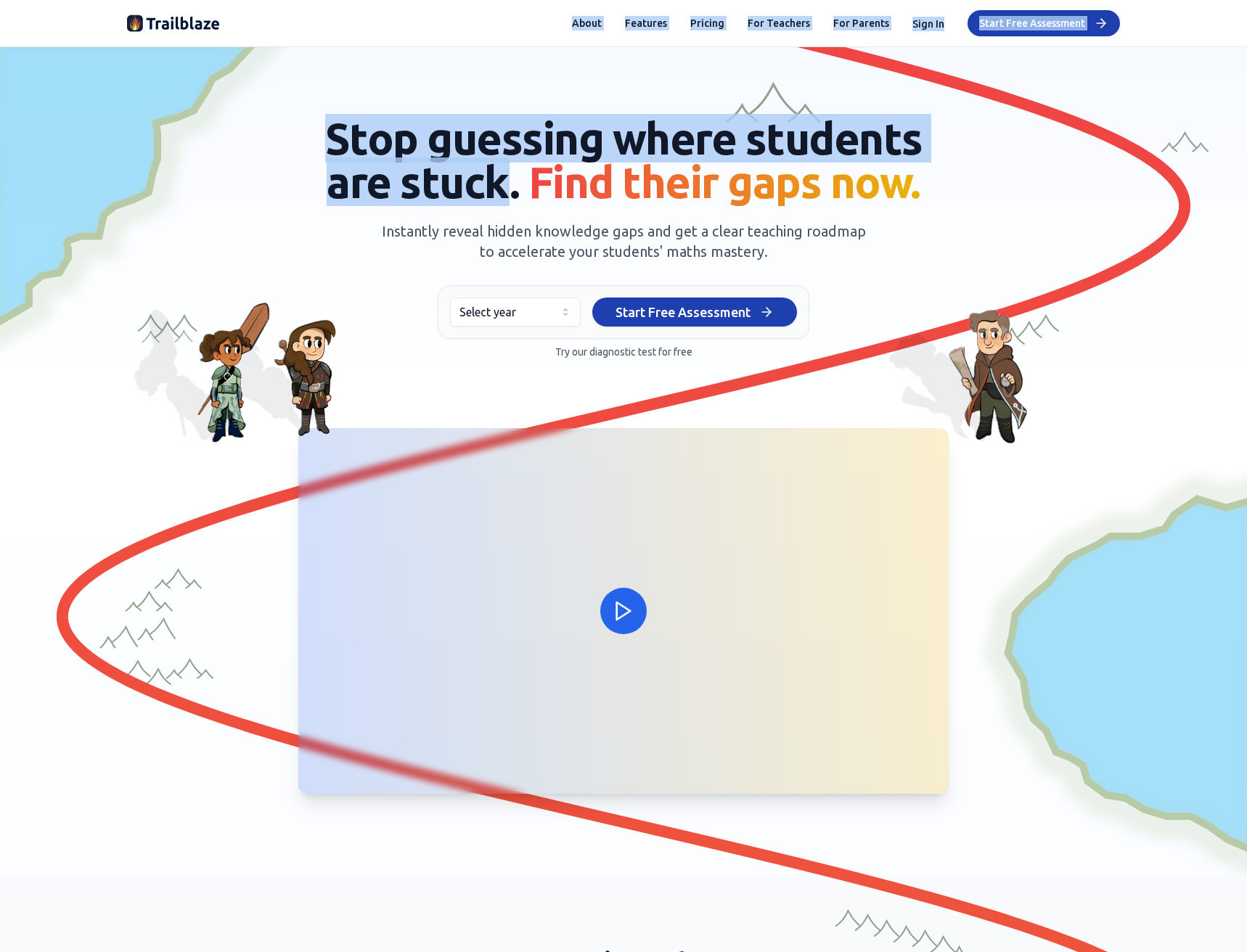
drag, startPoint x: 508, startPoint y: 189, endPoint x: 572, endPoint y: 44, distance: 158.5
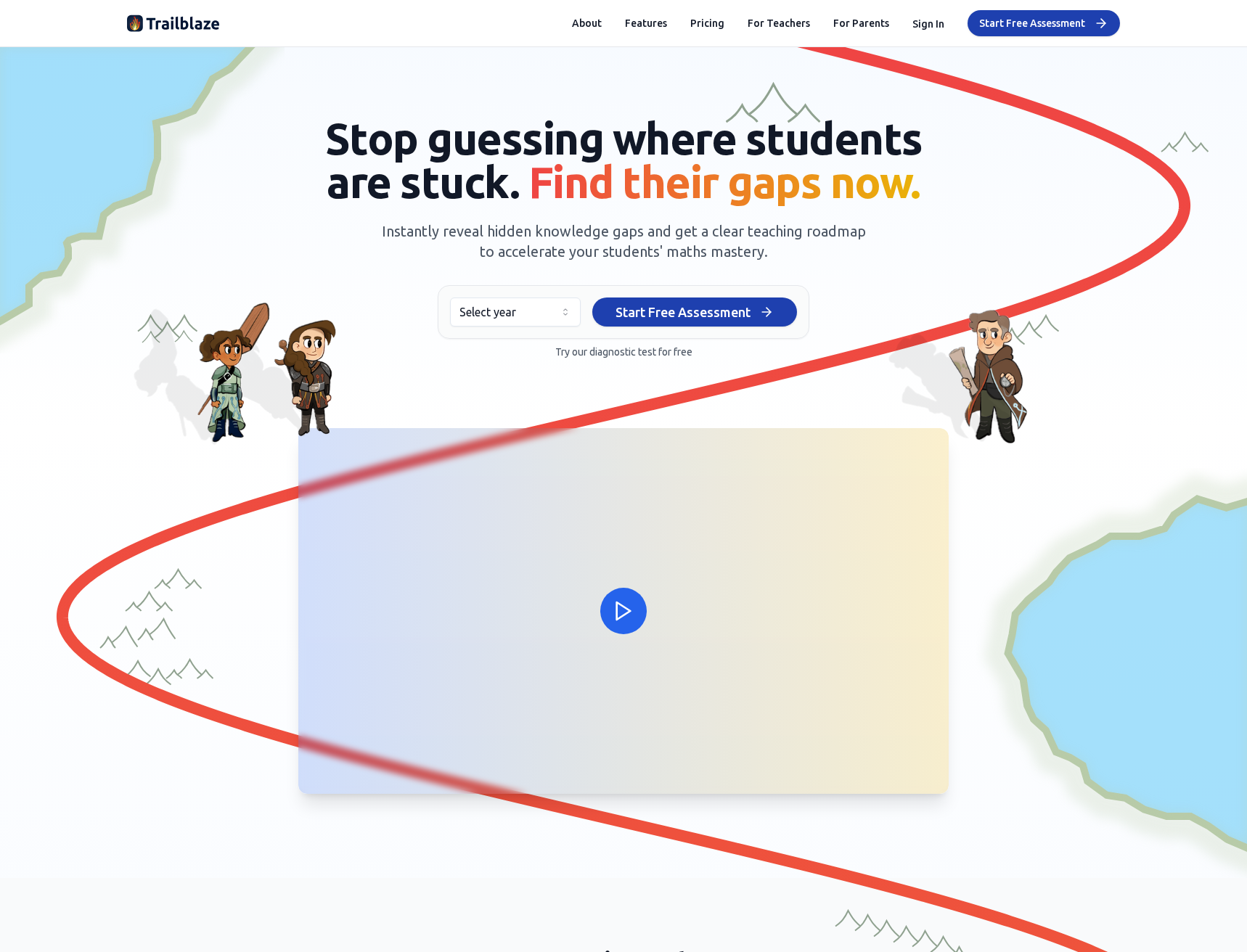
click at [583, 212] on div "Stop guessing where students are stuck. Find their gaps now. Instantly reveal h…" at bounding box center [623, 237] width 970 height 242
drag, startPoint x: 501, startPoint y: 169, endPoint x: 550, endPoint y: 191, distance: 53.7
click at [550, 191] on span "Stop guessing where students are stuck. Find their gaps now." at bounding box center [624, 160] width 598 height 92
click at [550, 191] on span "Find their gaps now." at bounding box center [724, 182] width 392 height 49
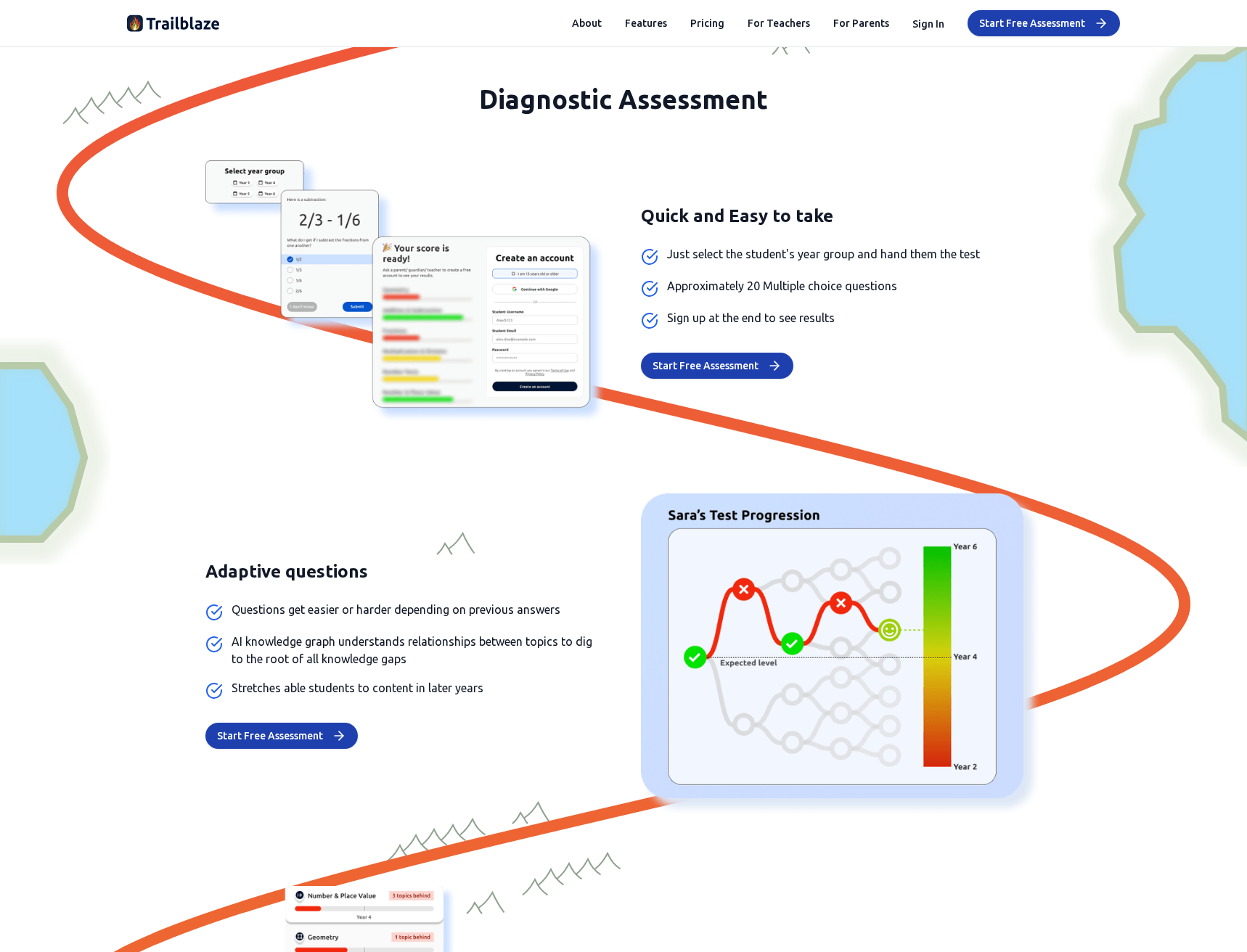
scroll to position [1234, 0]
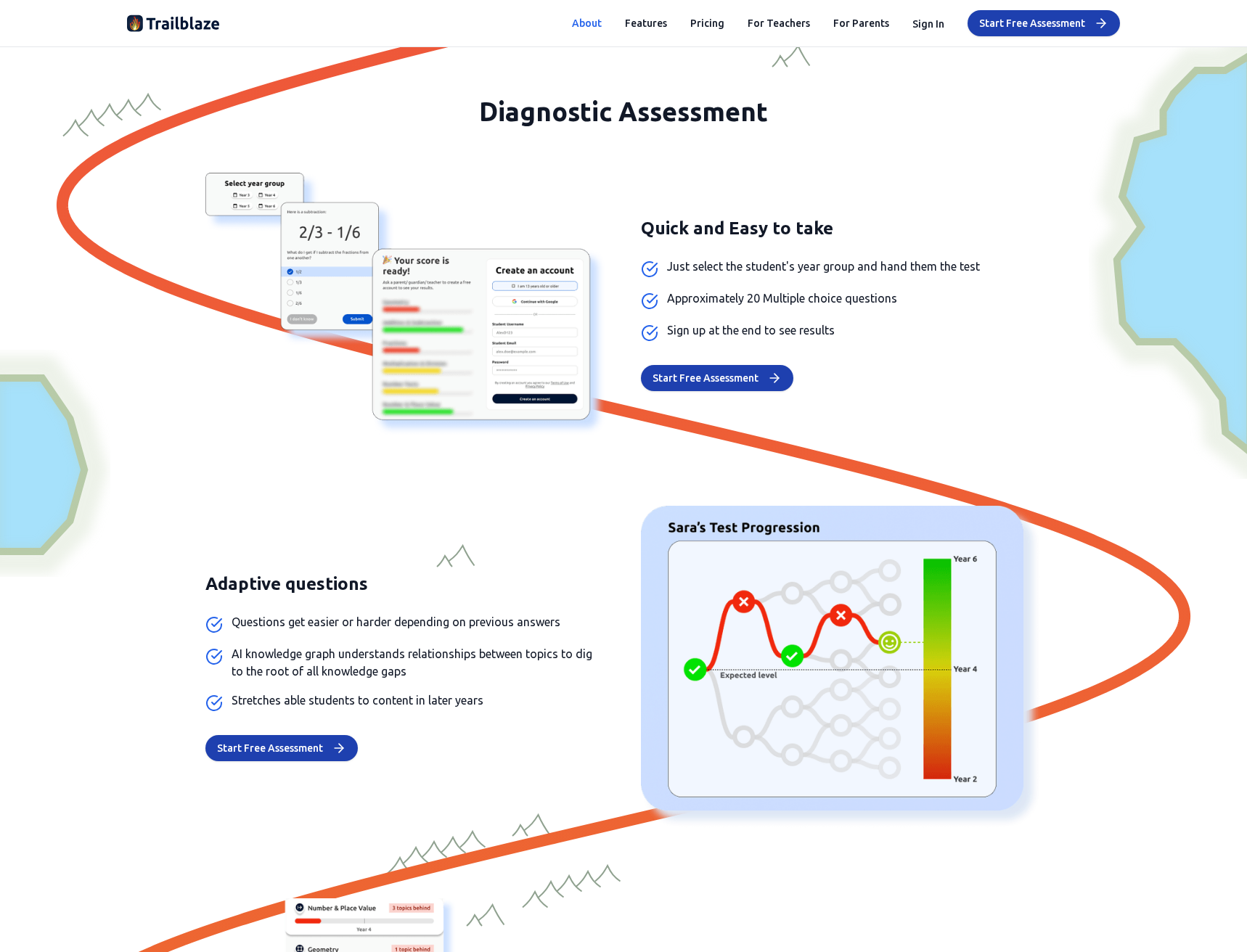
click at [587, 19] on button "About" at bounding box center [586, 23] width 30 height 14
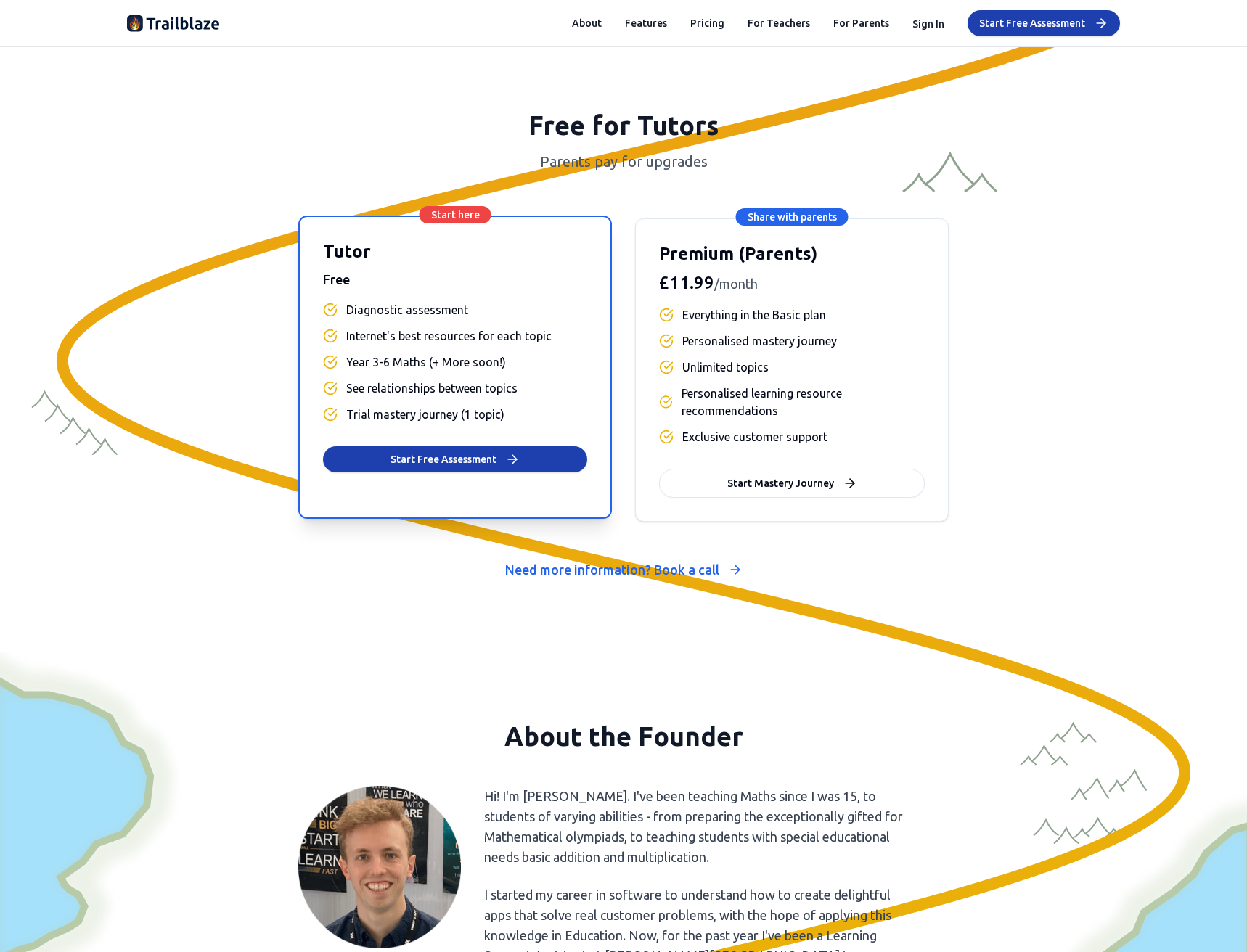
scroll to position [5937, 0]
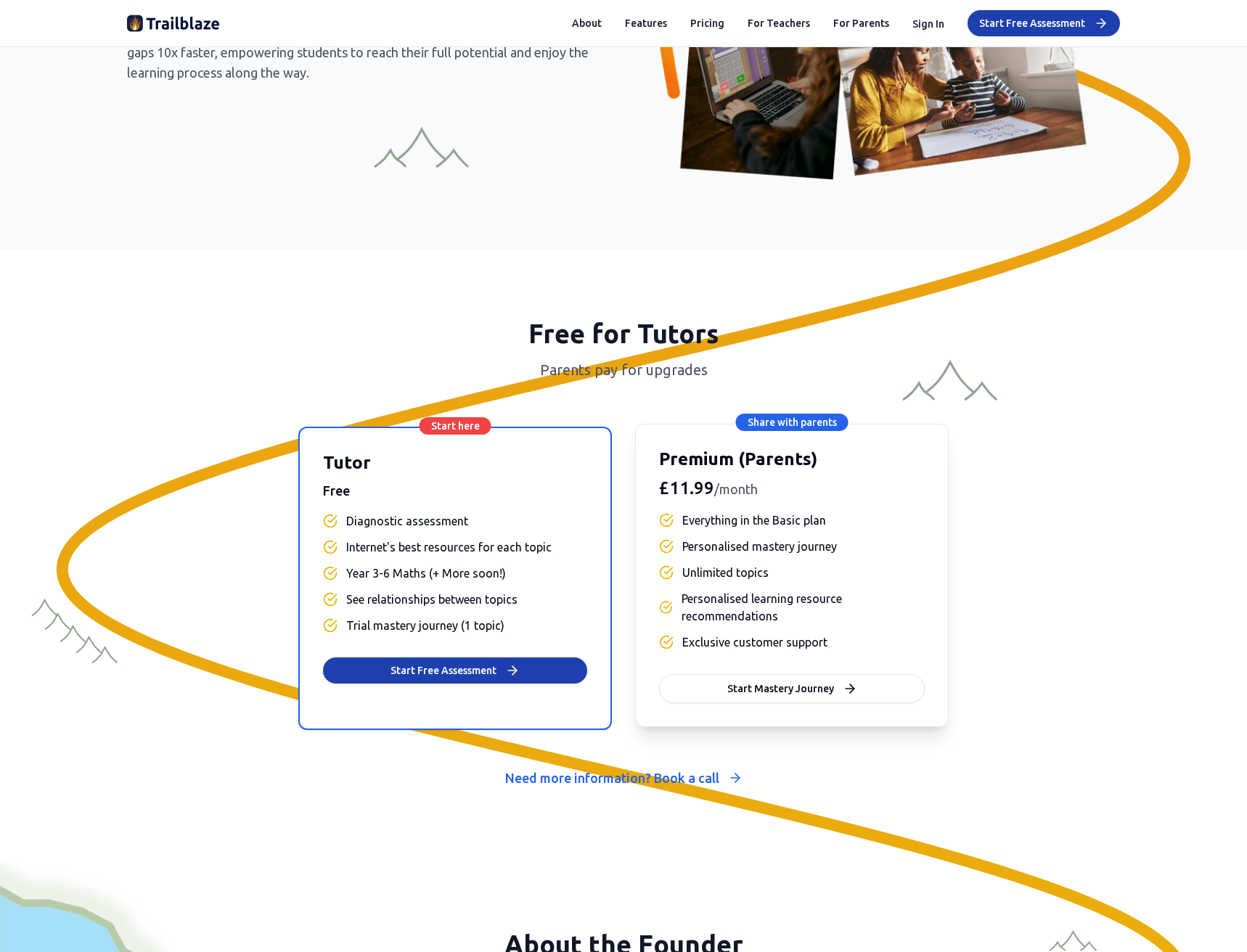
drag, startPoint x: 636, startPoint y: 452, endPoint x: 643, endPoint y: 394, distance: 58.4
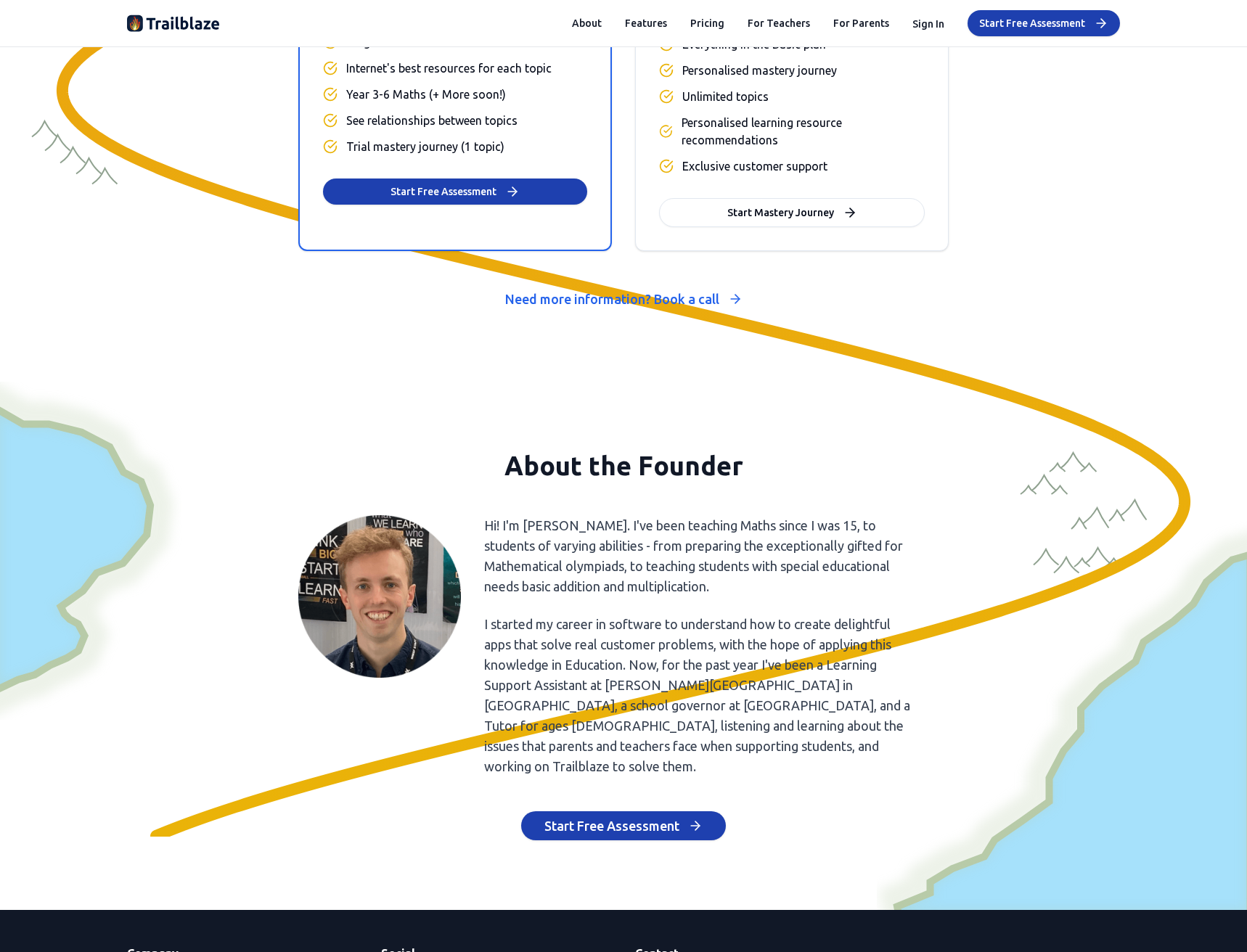
drag, startPoint x: 650, startPoint y: 408, endPoint x: 646, endPoint y: 527, distance: 119.1
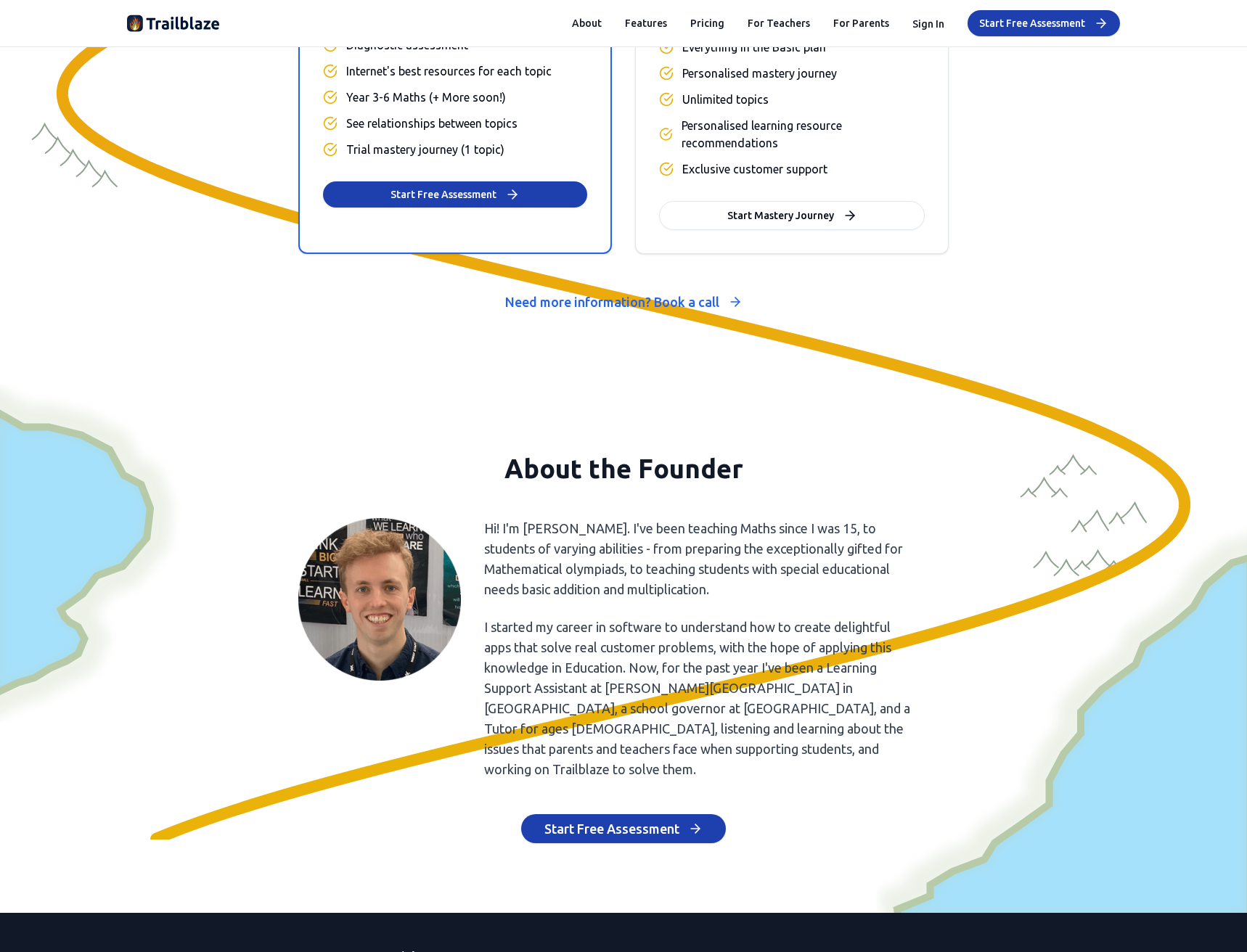
scroll to position [6320, 0]
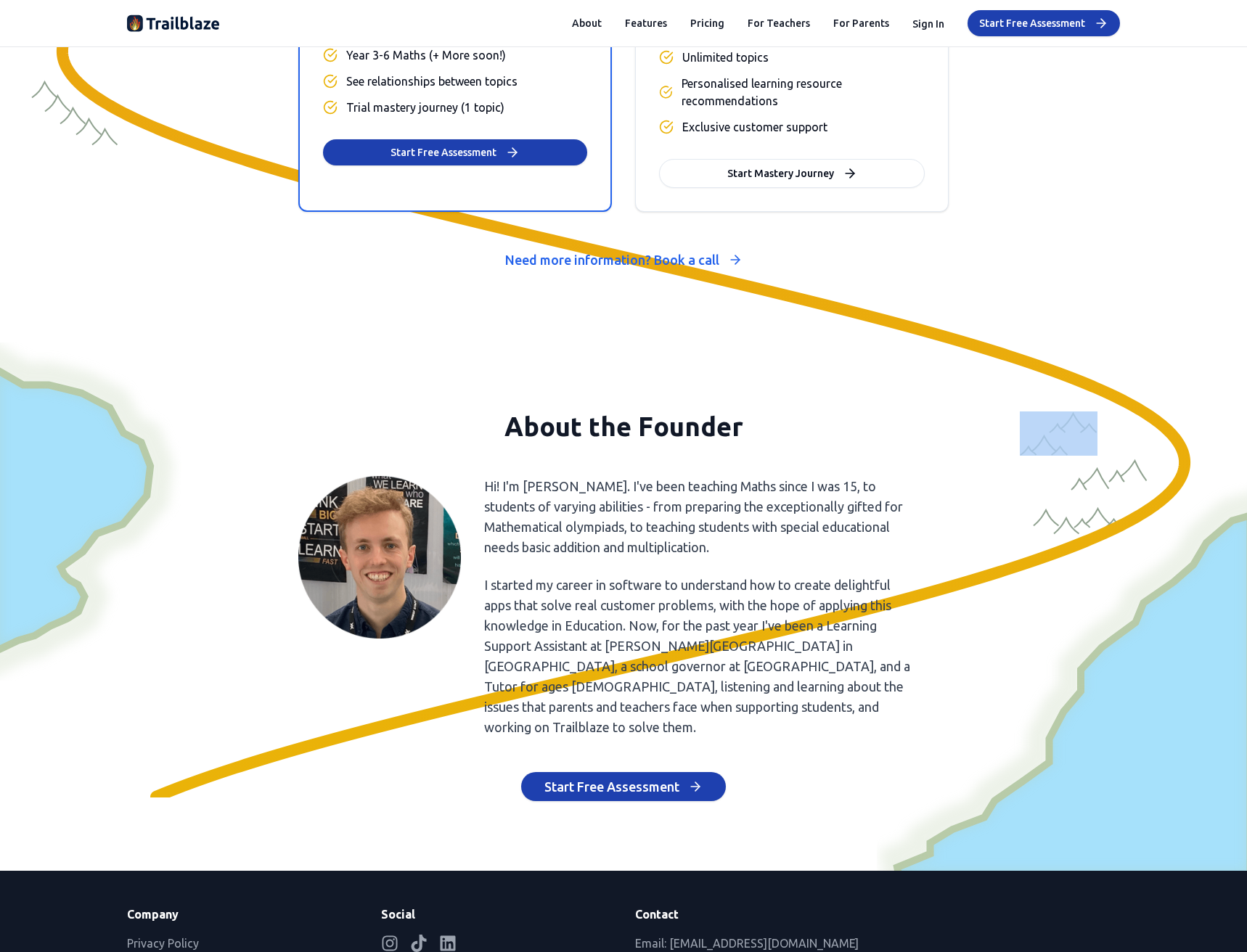
drag, startPoint x: 1017, startPoint y: 371, endPoint x: 1071, endPoint y: 277, distance: 108.4
click at [1024, 352] on div at bounding box center [623, 607] width 1247 height 528
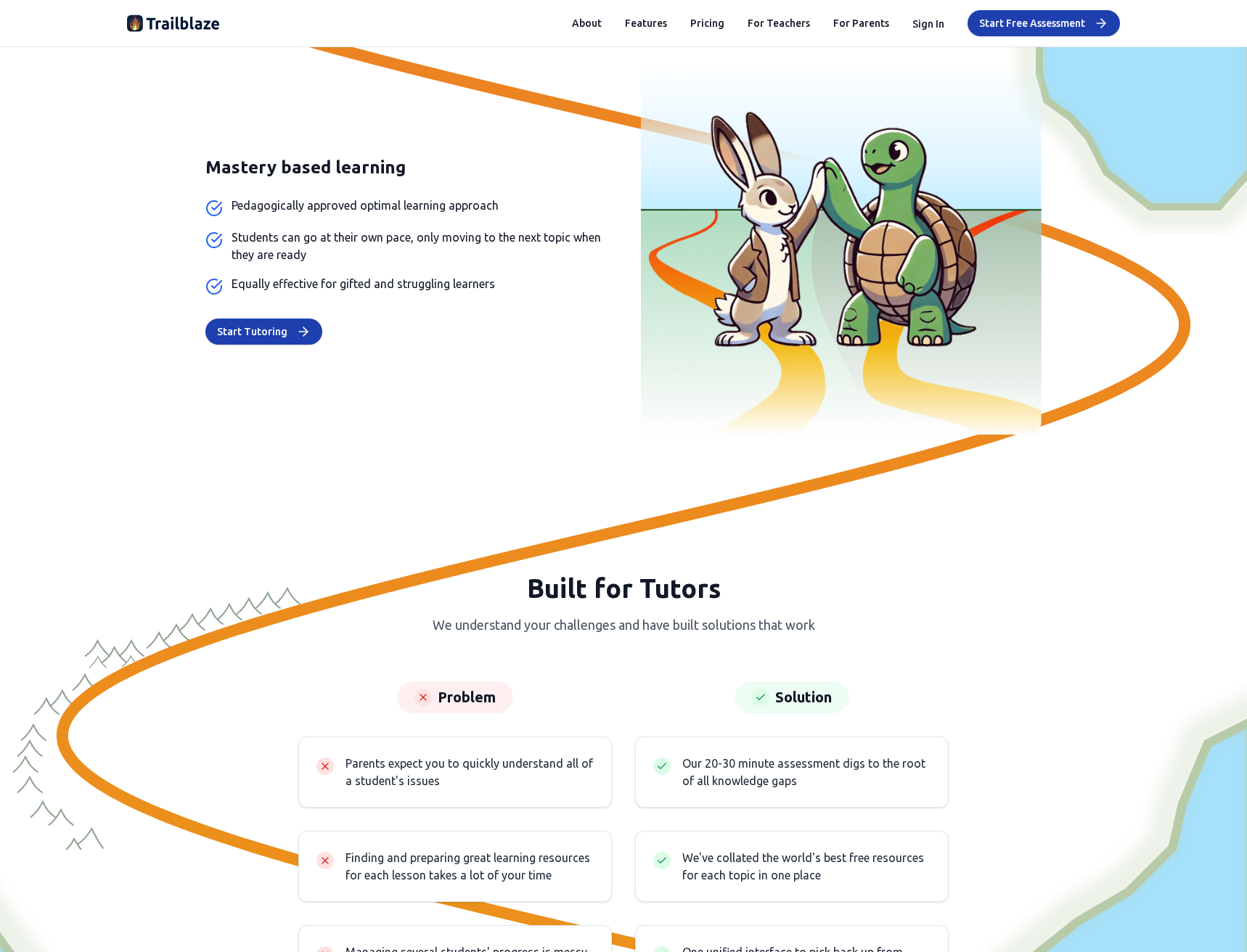
scroll to position [3925, 0]
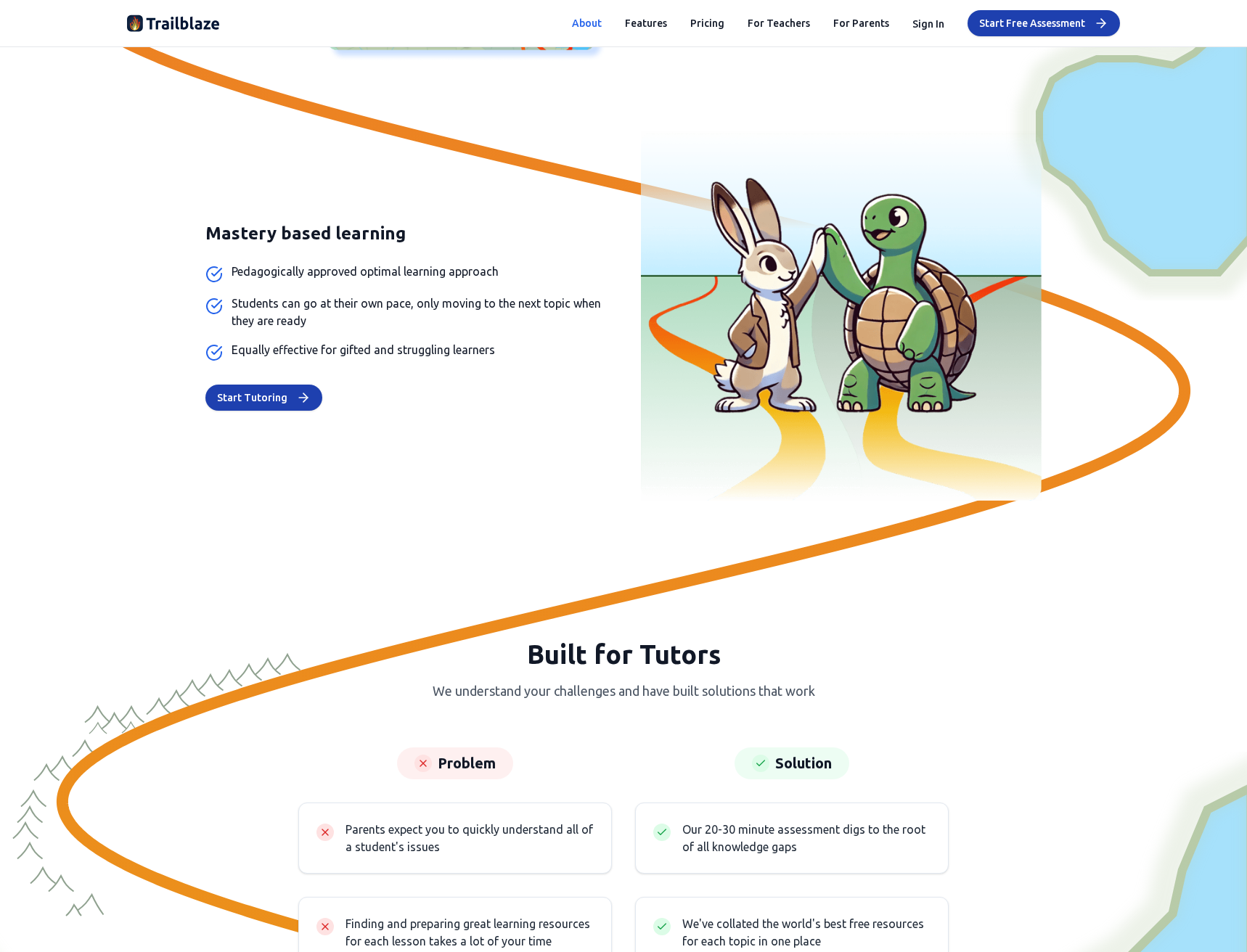
click at [592, 20] on button "About" at bounding box center [586, 23] width 30 height 14
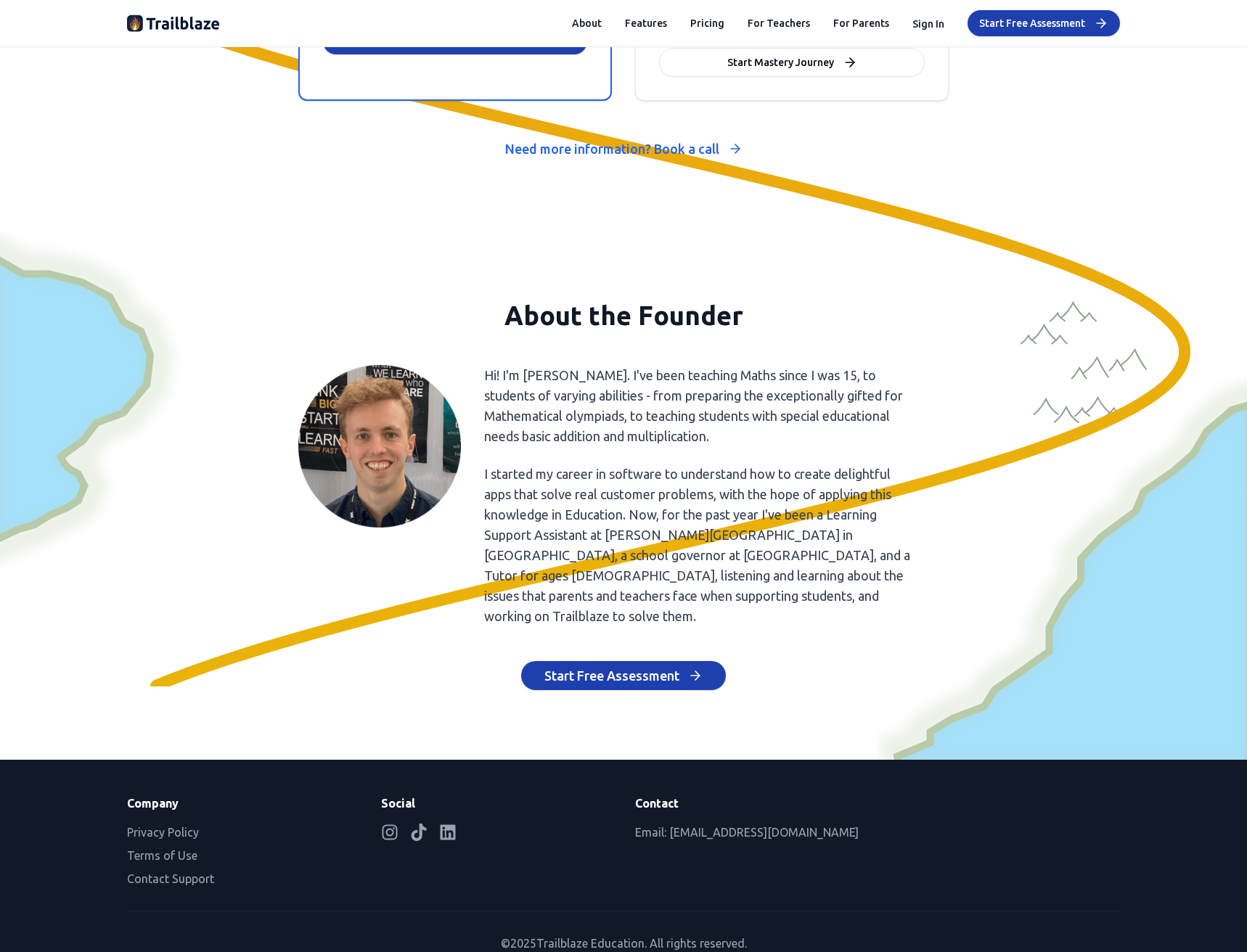
scroll to position [6445, 0]
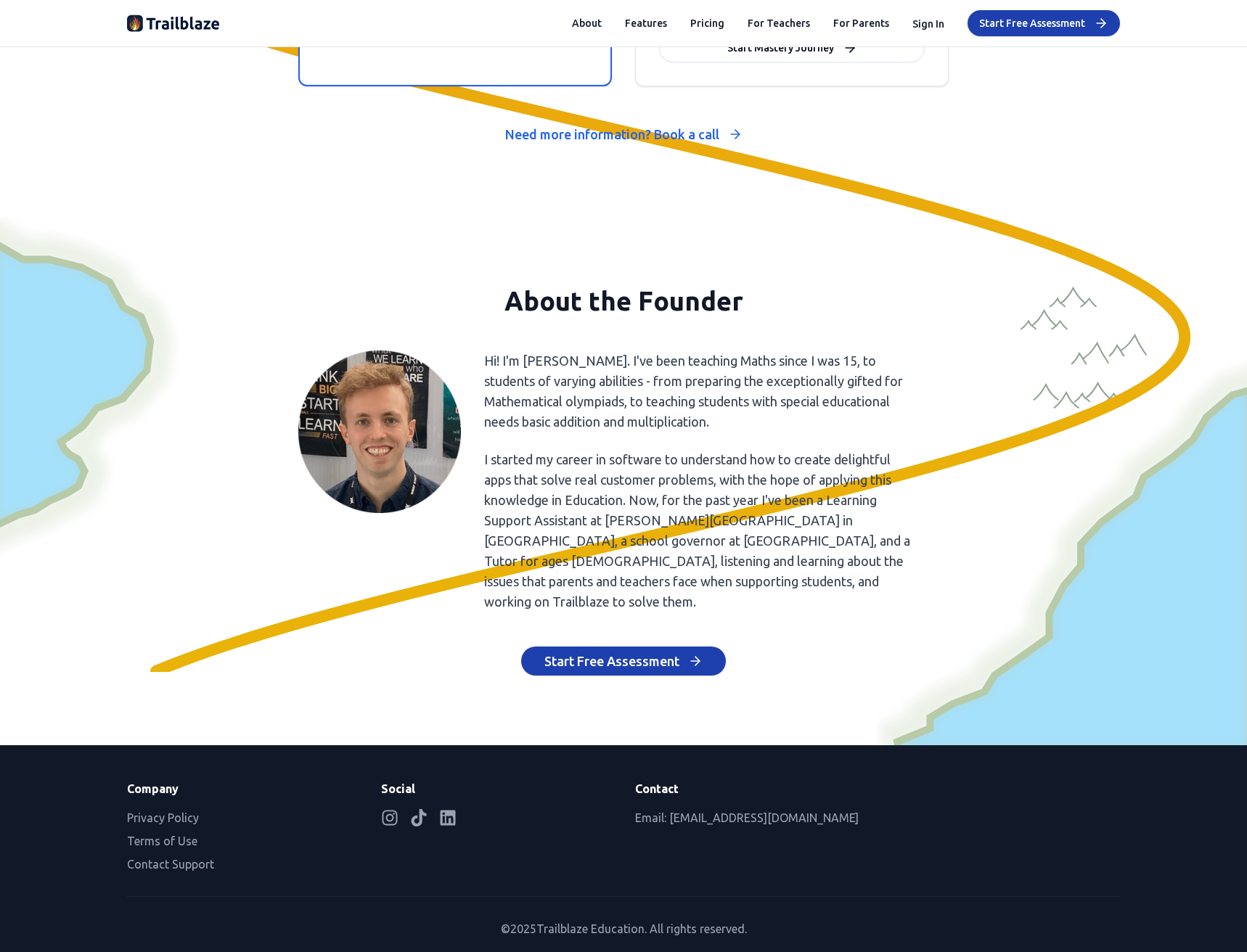
drag, startPoint x: 522, startPoint y: 297, endPoint x: 520, endPoint y: 337, distance: 40.0
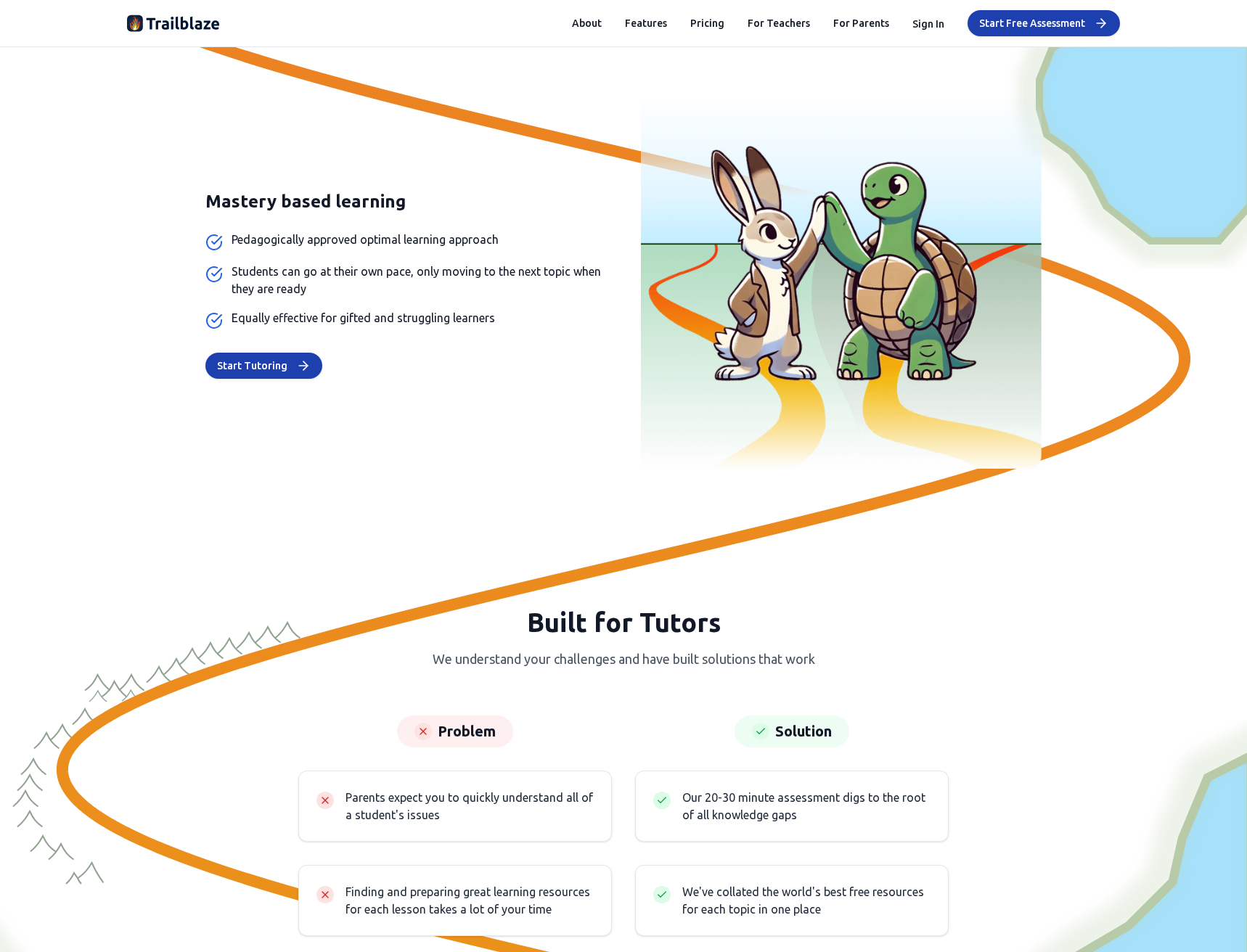
scroll to position [0, 0]
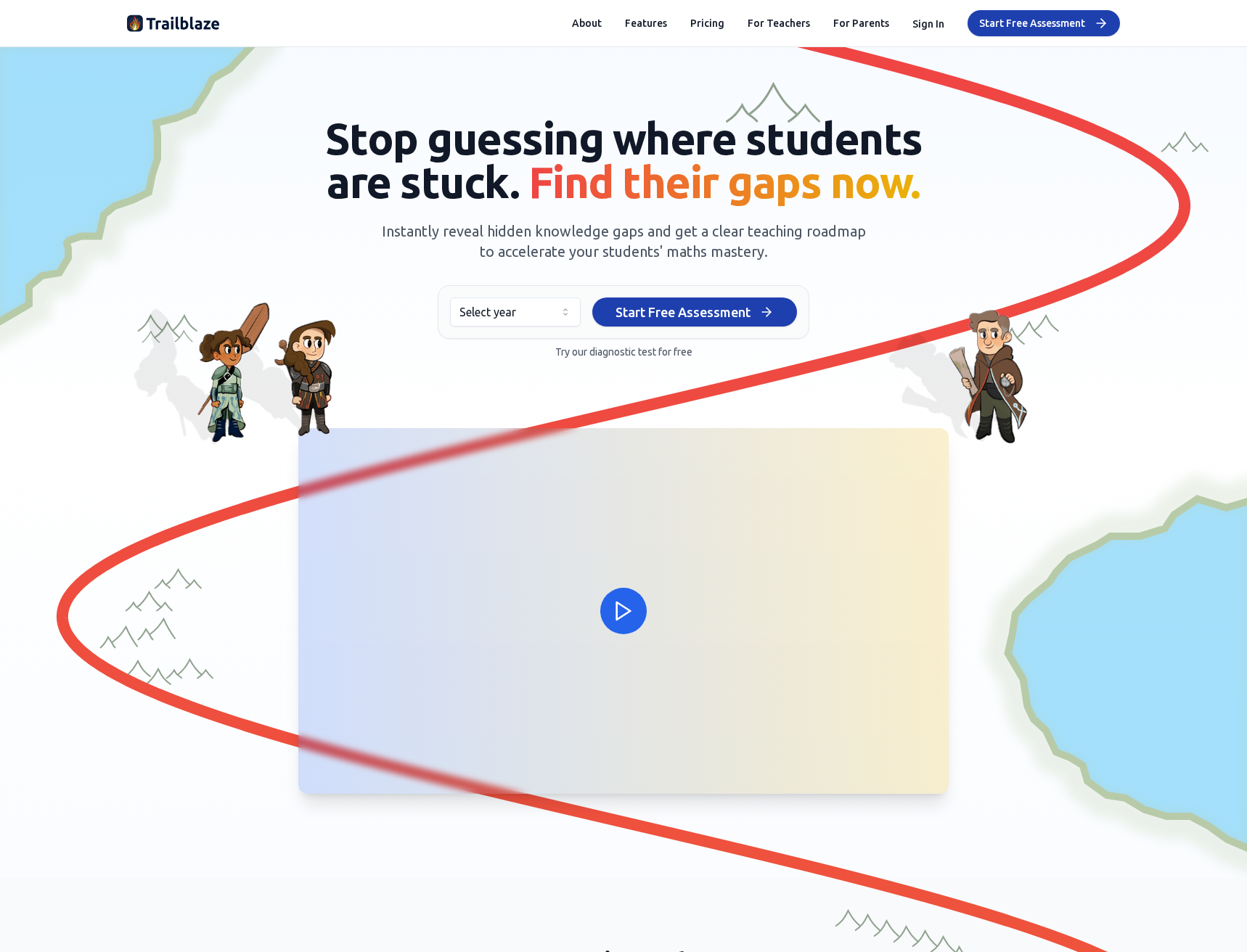
drag, startPoint x: 392, startPoint y: 733, endPoint x: 529, endPoint y: 159, distance: 590.1
click at [464, 309] on html "We value your privacy We use cookies to enhance your browsing experience, serve…" at bounding box center [623, 476] width 1247 height 952
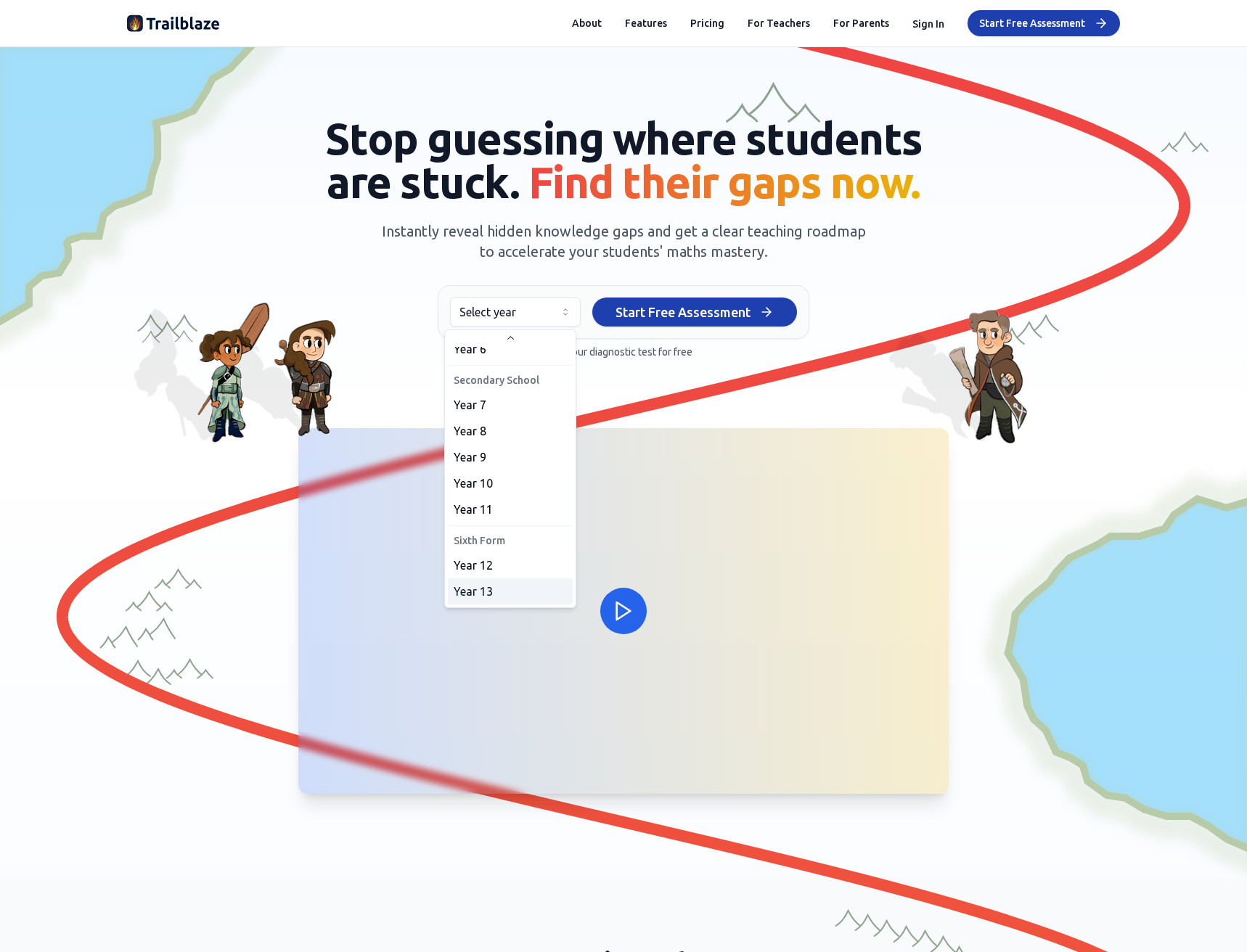
scroll to position [168, 0]
click at [537, 302] on html "We value your privacy We use cookies to enhance your browsing experience, serve…" at bounding box center [623, 476] width 1247 height 952
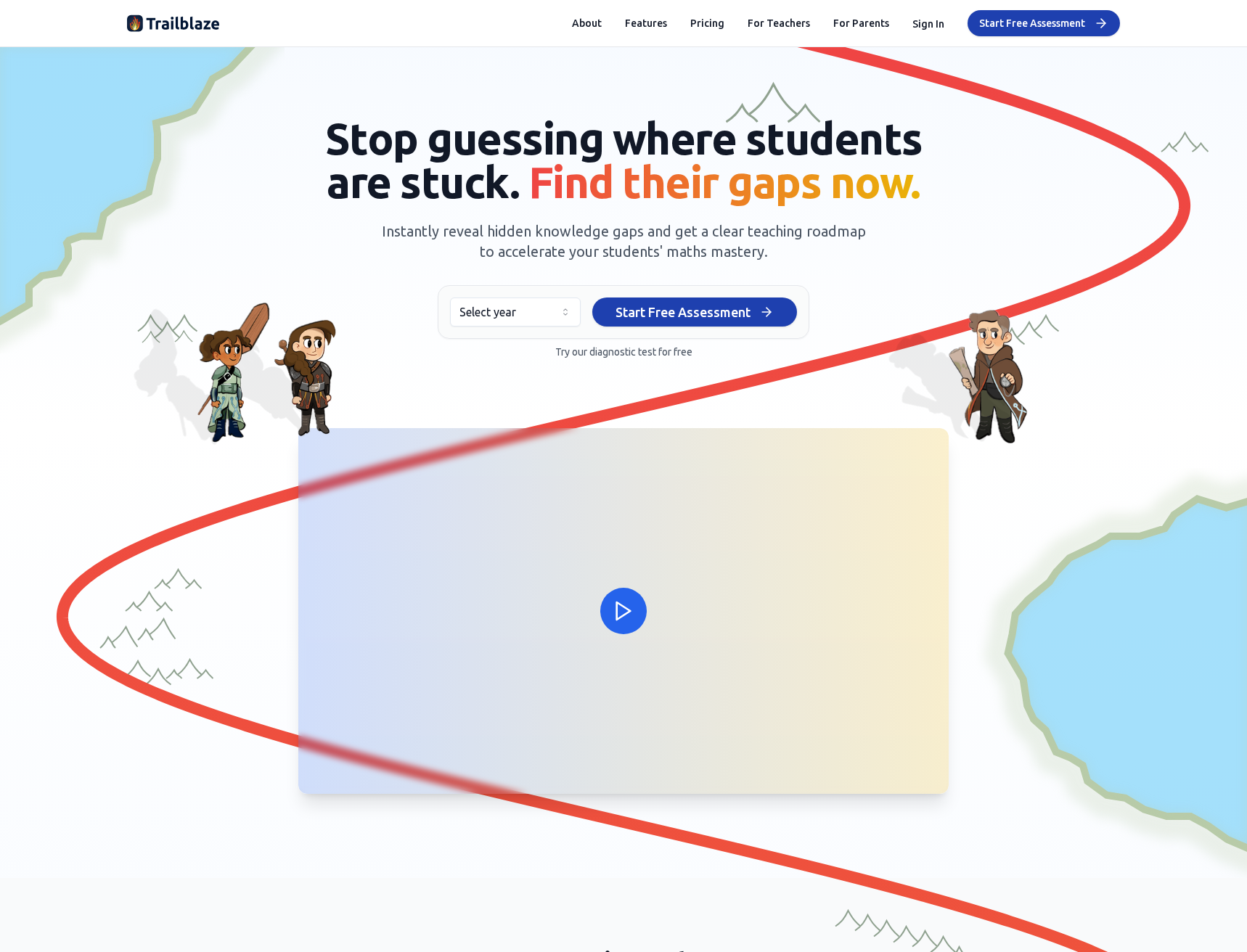
click at [556, 194] on span "Find their gaps now." at bounding box center [724, 182] width 392 height 49
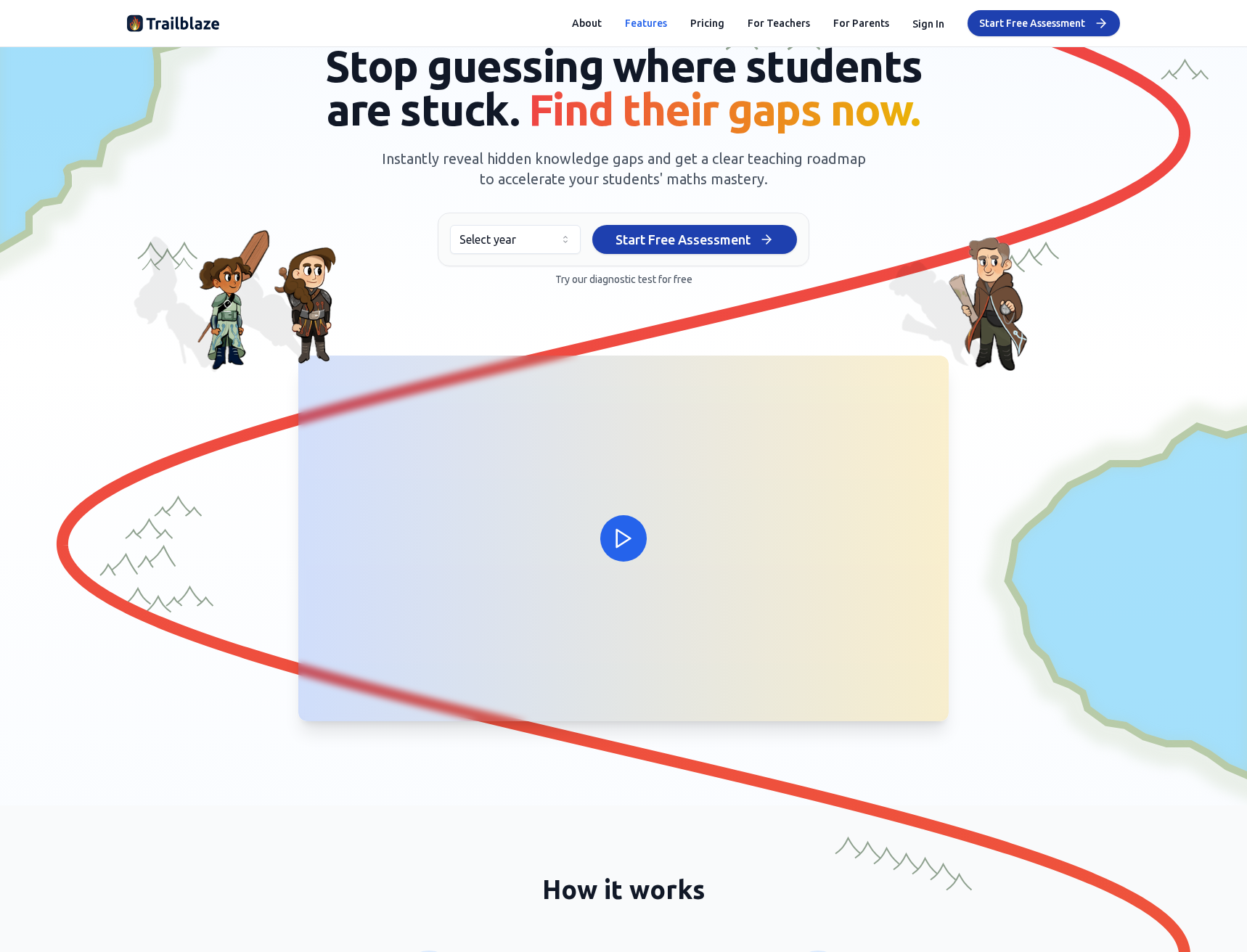
click at [632, 28] on button "Features" at bounding box center [646, 23] width 42 height 14
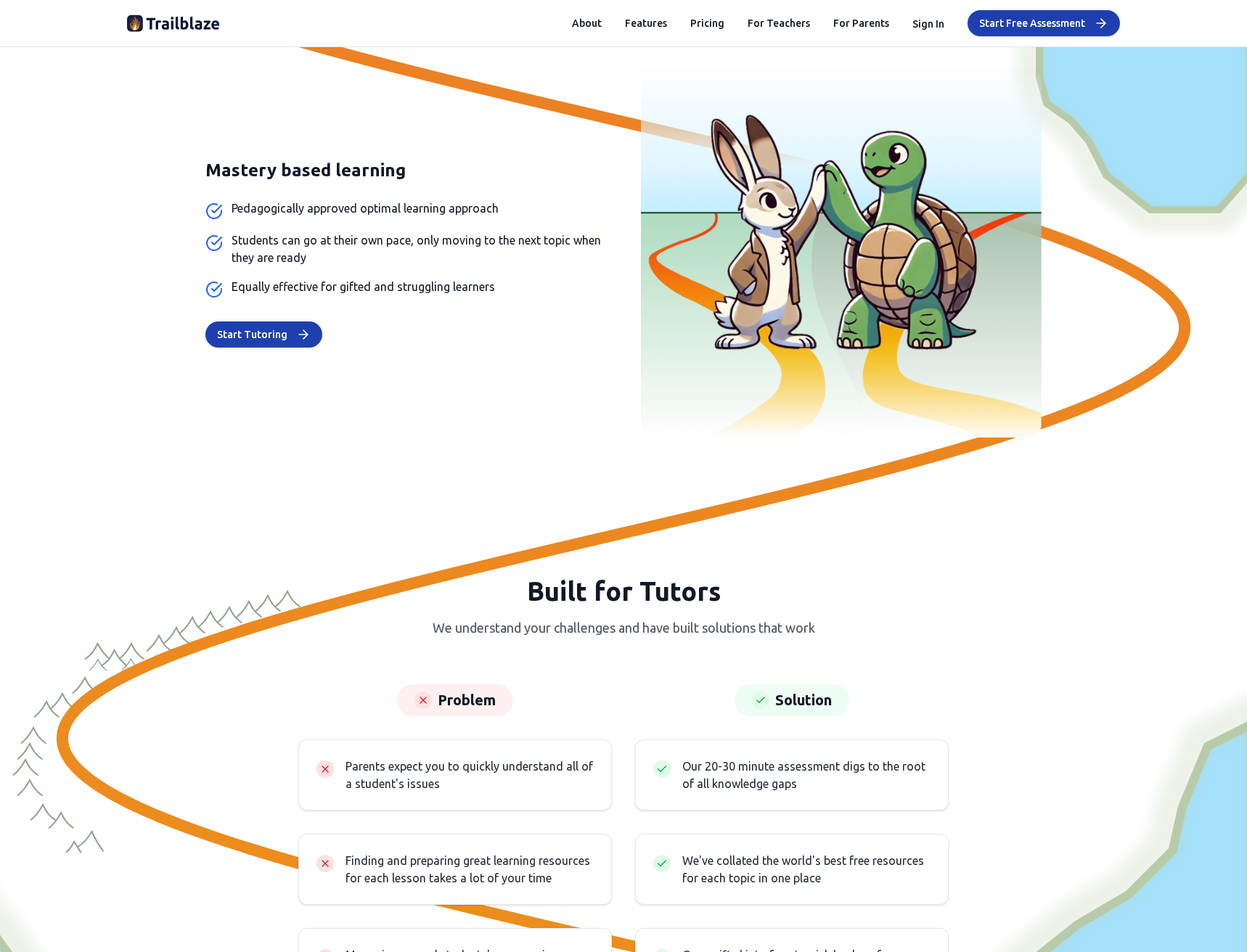
scroll to position [6445, 0]
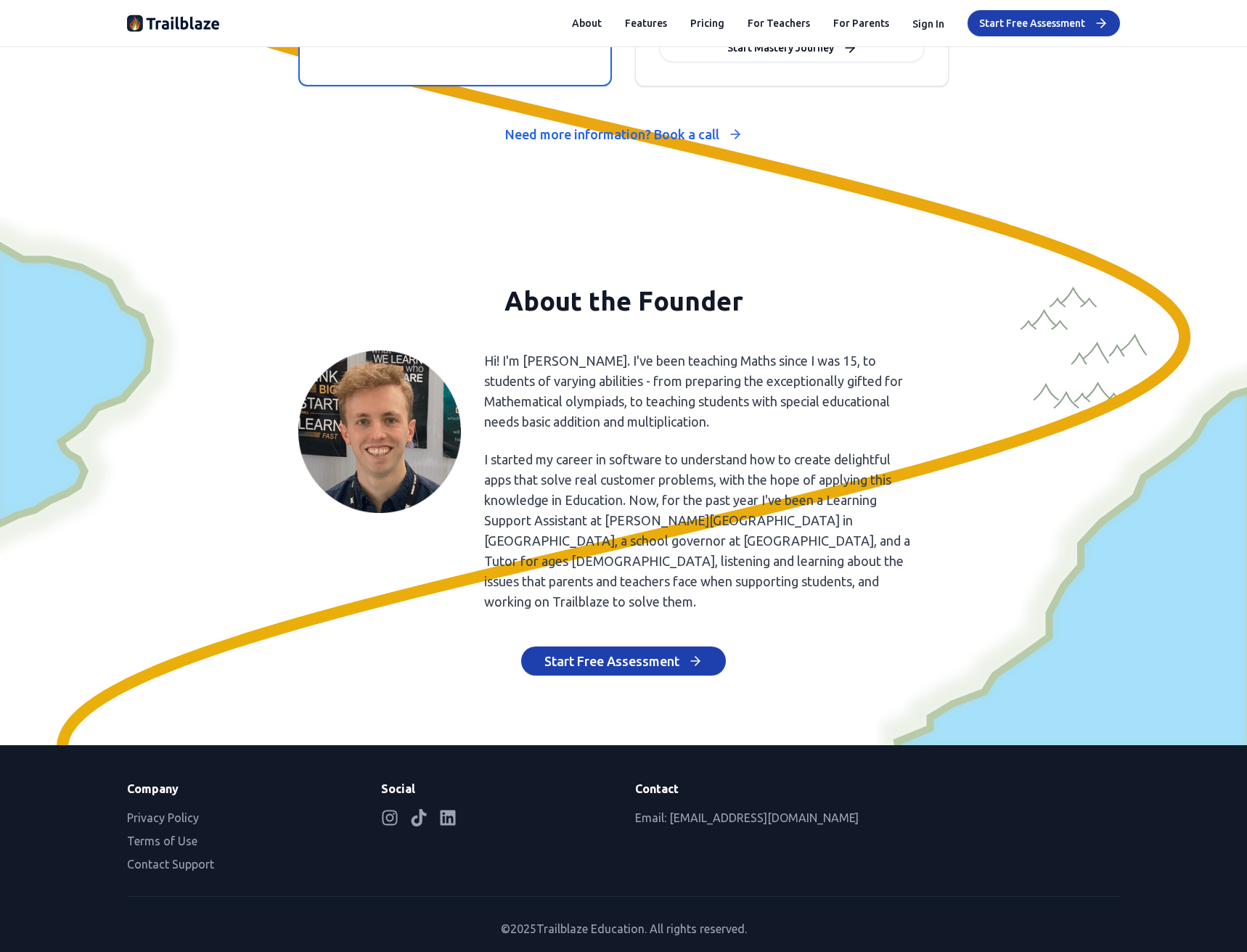
drag, startPoint x: 809, startPoint y: 195, endPoint x: 751, endPoint y: 981, distance: 788.1
